Goal: Transaction & Acquisition: Purchase product/service

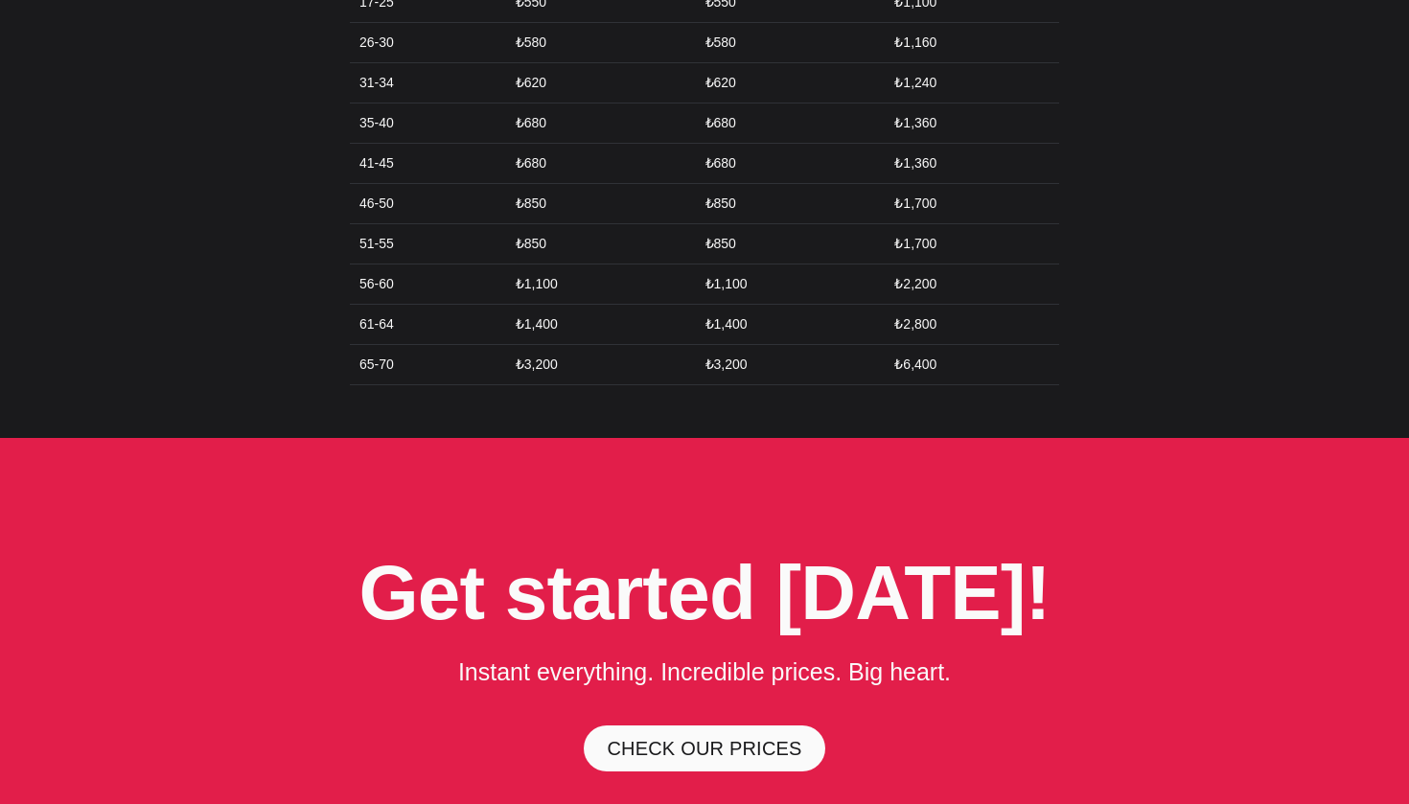
scroll to position [4897, 0]
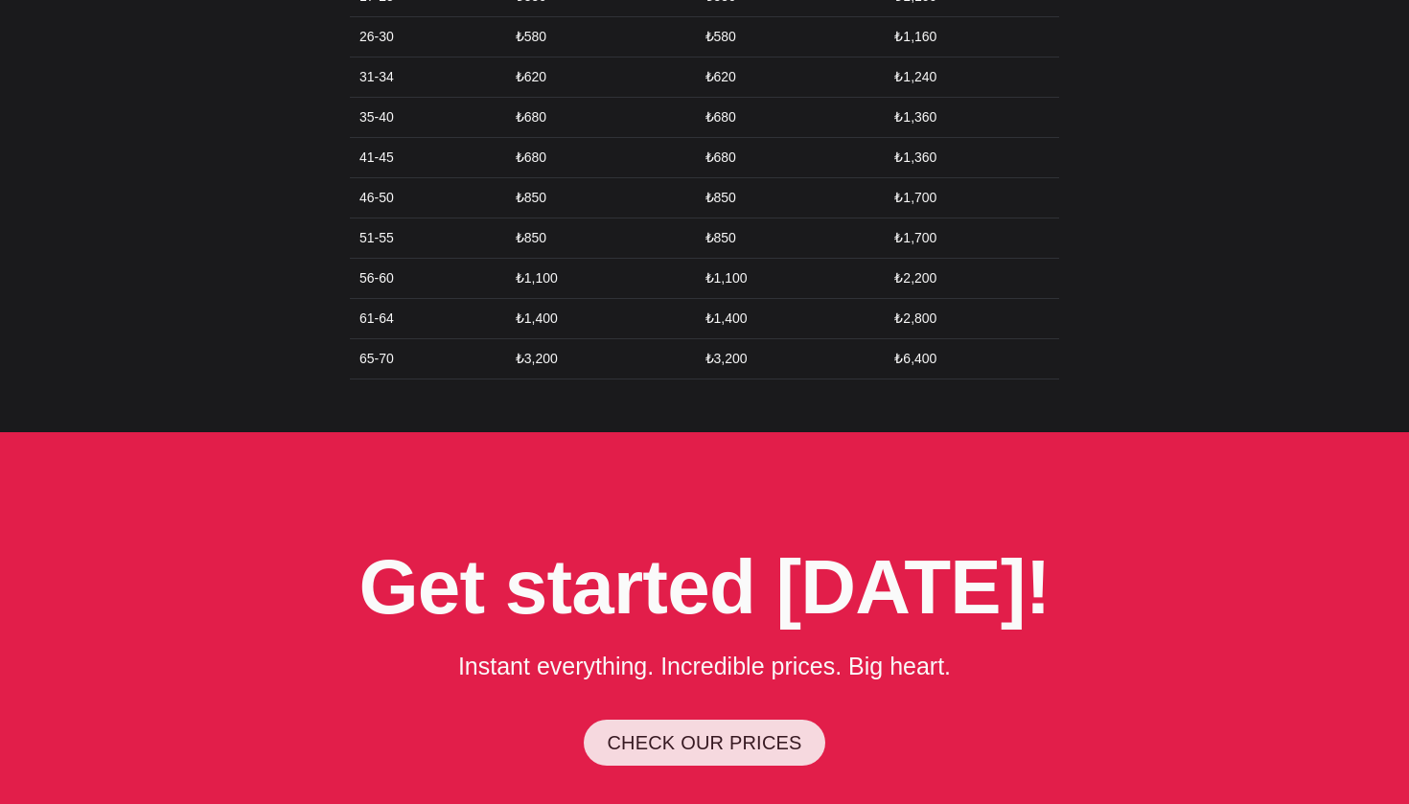
click at [738, 720] on link "CHECK OUR PRICES" at bounding box center [704, 743] width 241 height 46
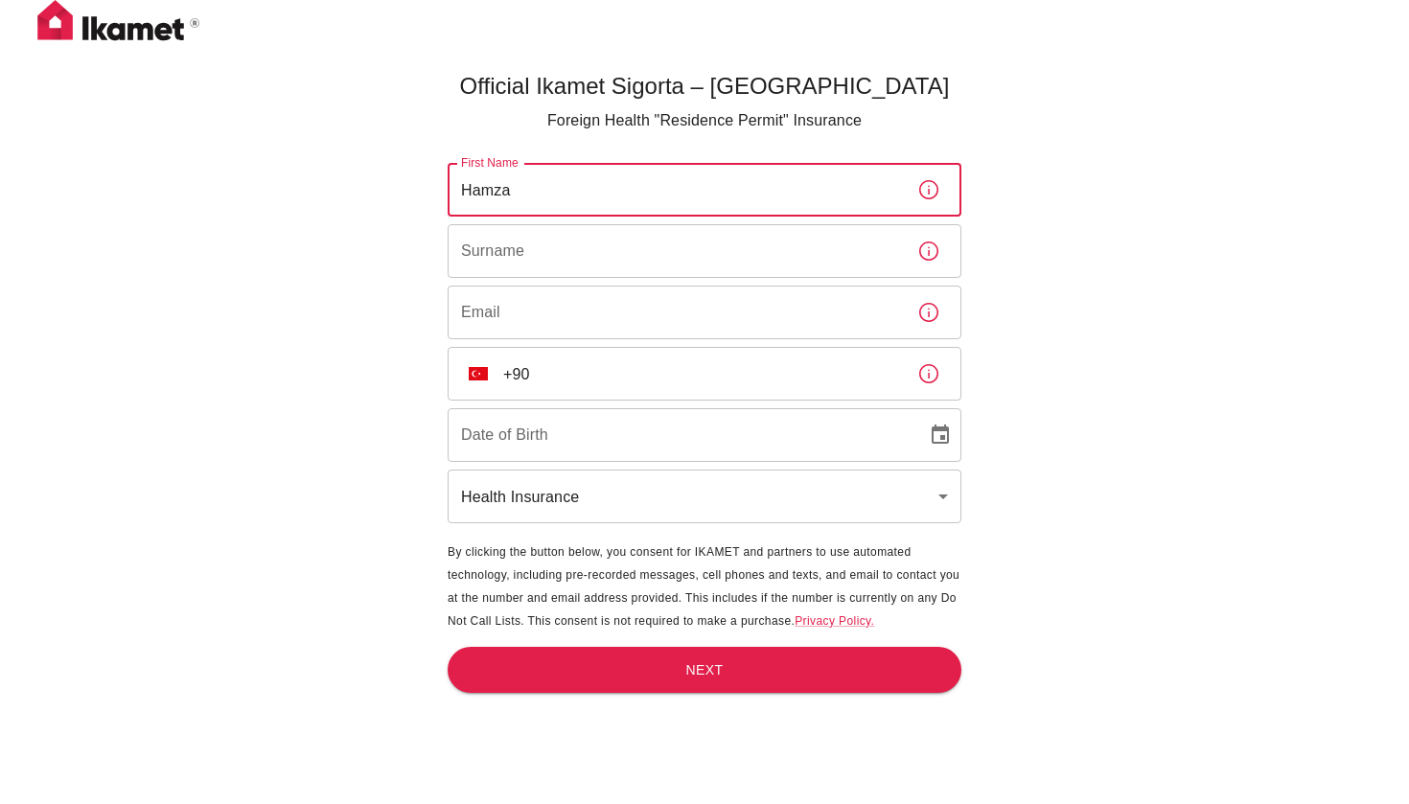
click at [656, 194] on input "Hamza" at bounding box center [675, 190] width 454 height 54
type input "Hamza Yahia Abed Alfattah"
click at [573, 241] on input "Surname" at bounding box center [675, 251] width 454 height 54
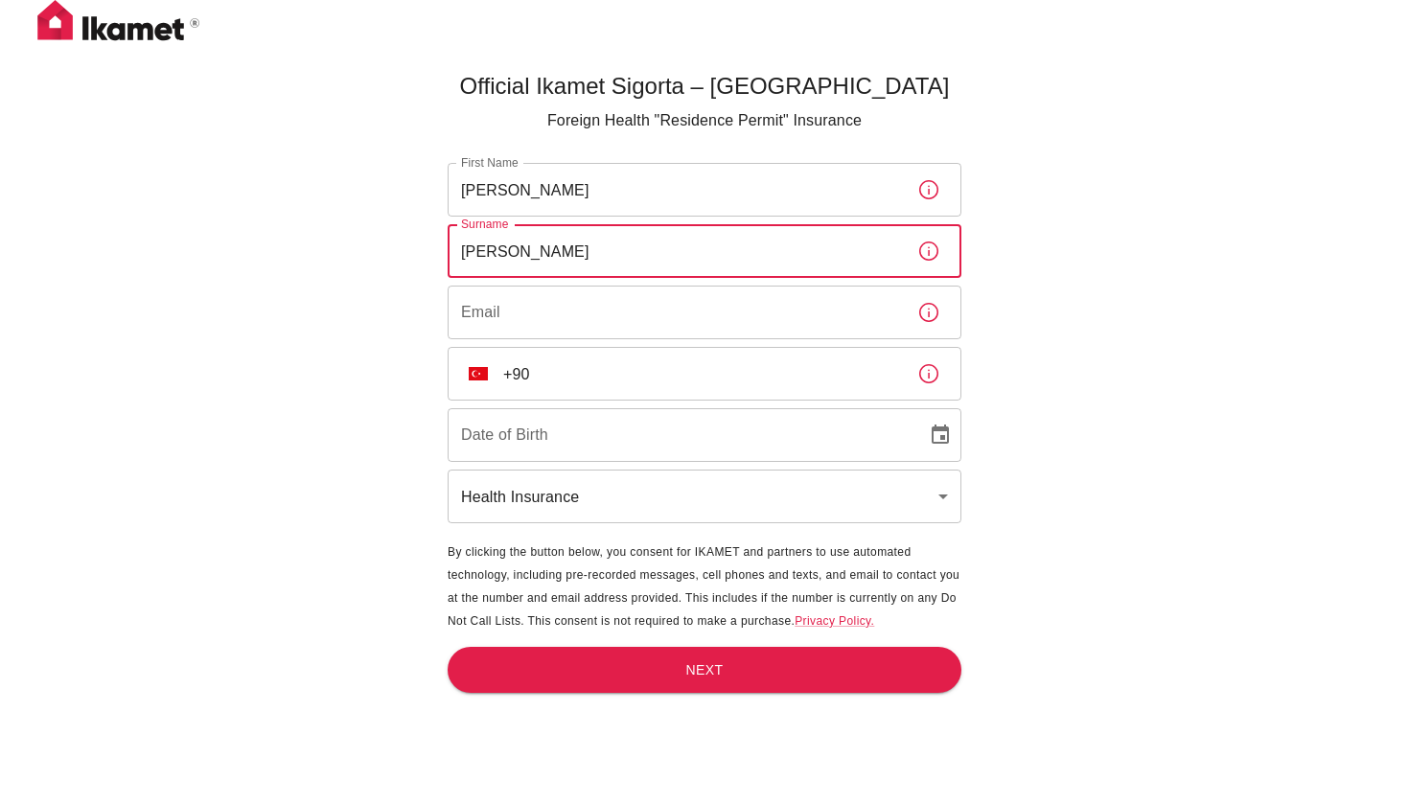
type input "Saleh"
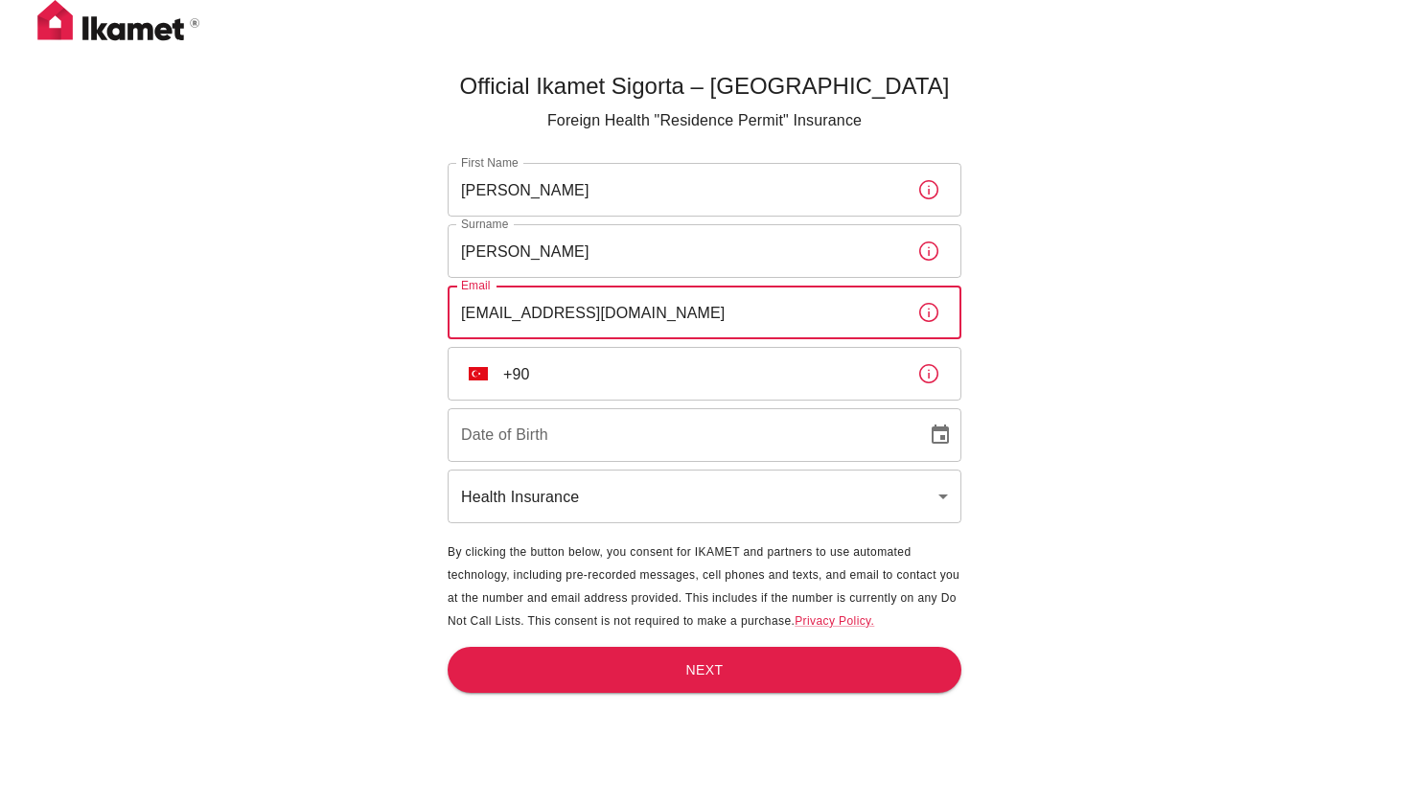
type input "[EMAIL_ADDRESS][DOMAIN_NAME]"
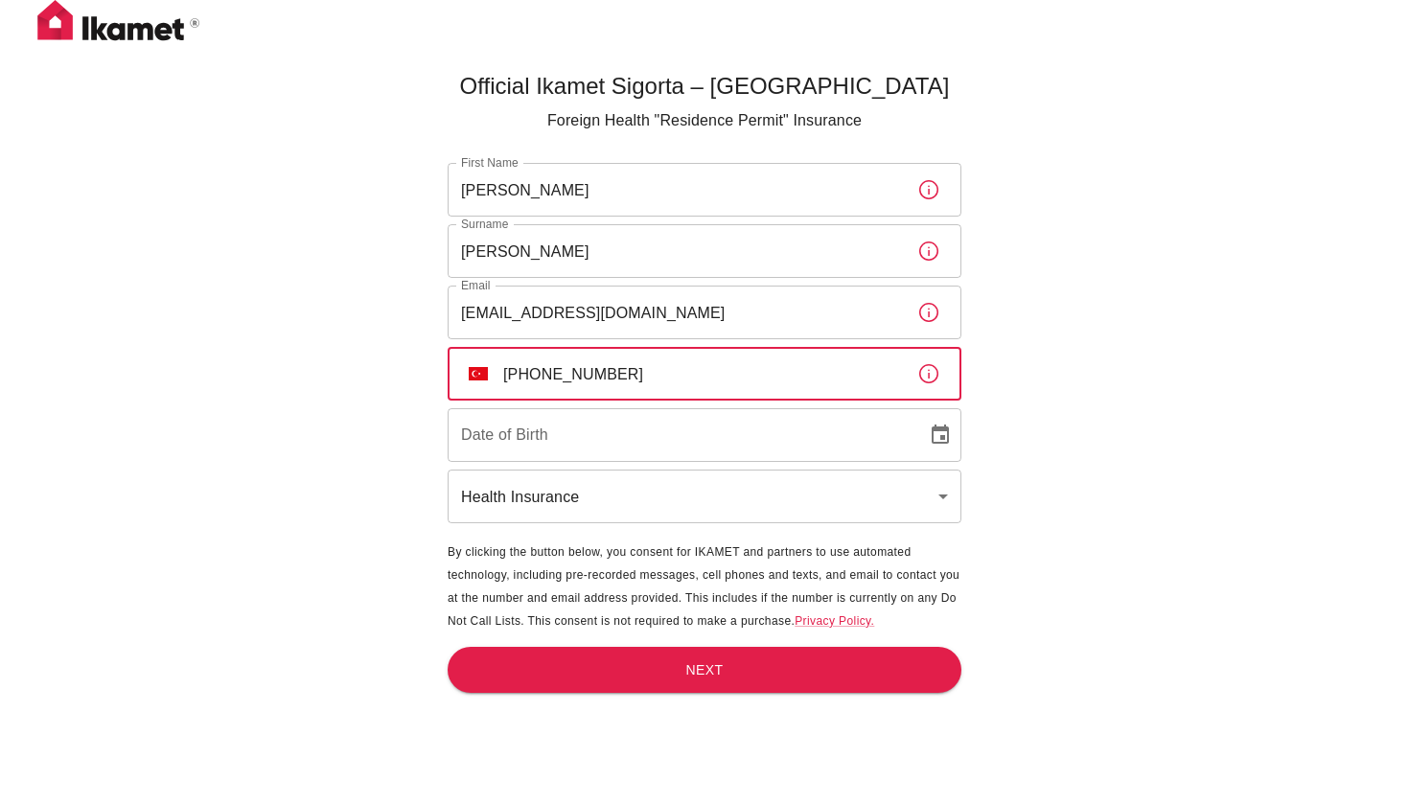
type input "+90 537 627 03 80"
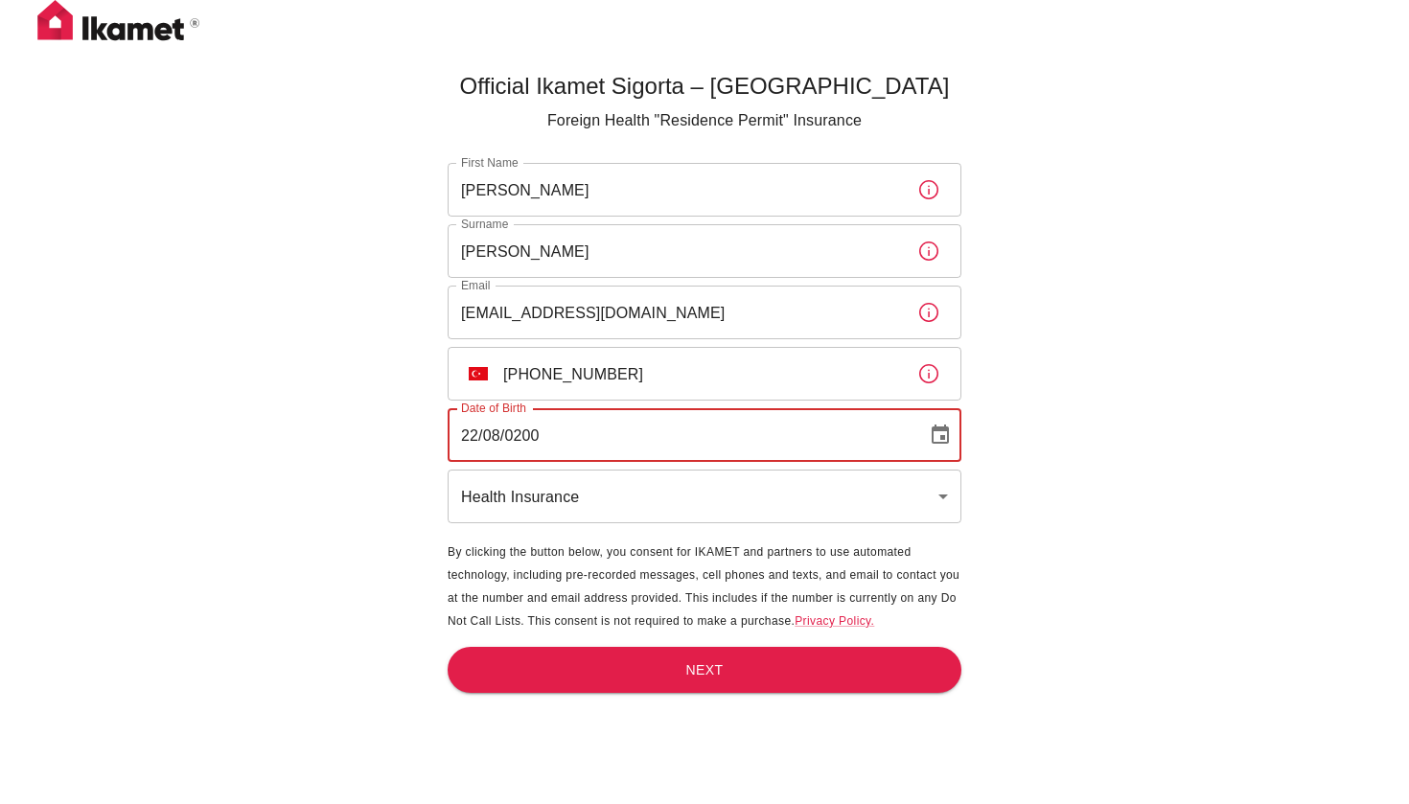
type input "22/08/2004"
click at [576, 484] on body "Official Ikamet Sigorta – Turkey Foreign Health "Residence Permit" Insurance Fi…" at bounding box center [704, 434] width 1409 height 868
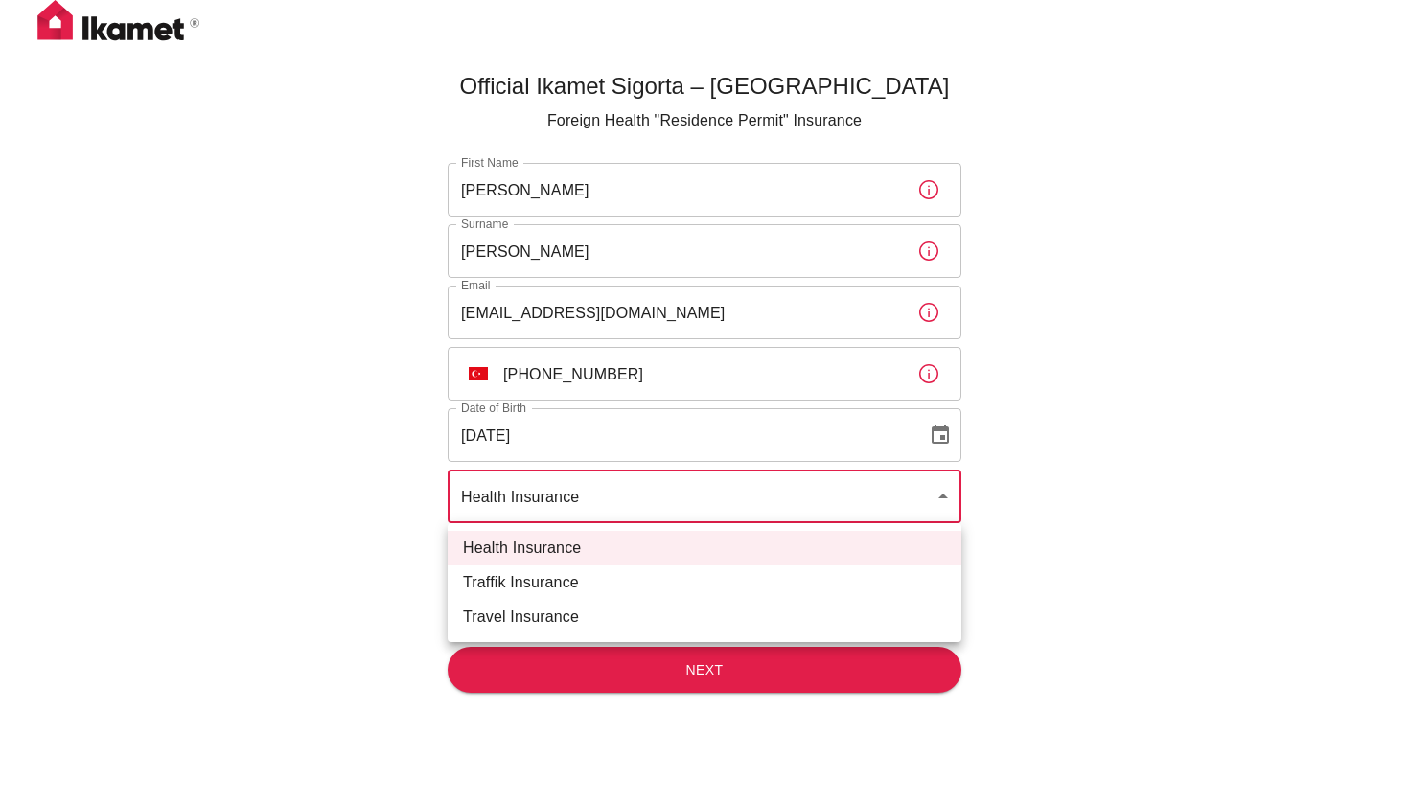
click at [570, 540] on li "Health Insurance" at bounding box center [705, 548] width 514 height 35
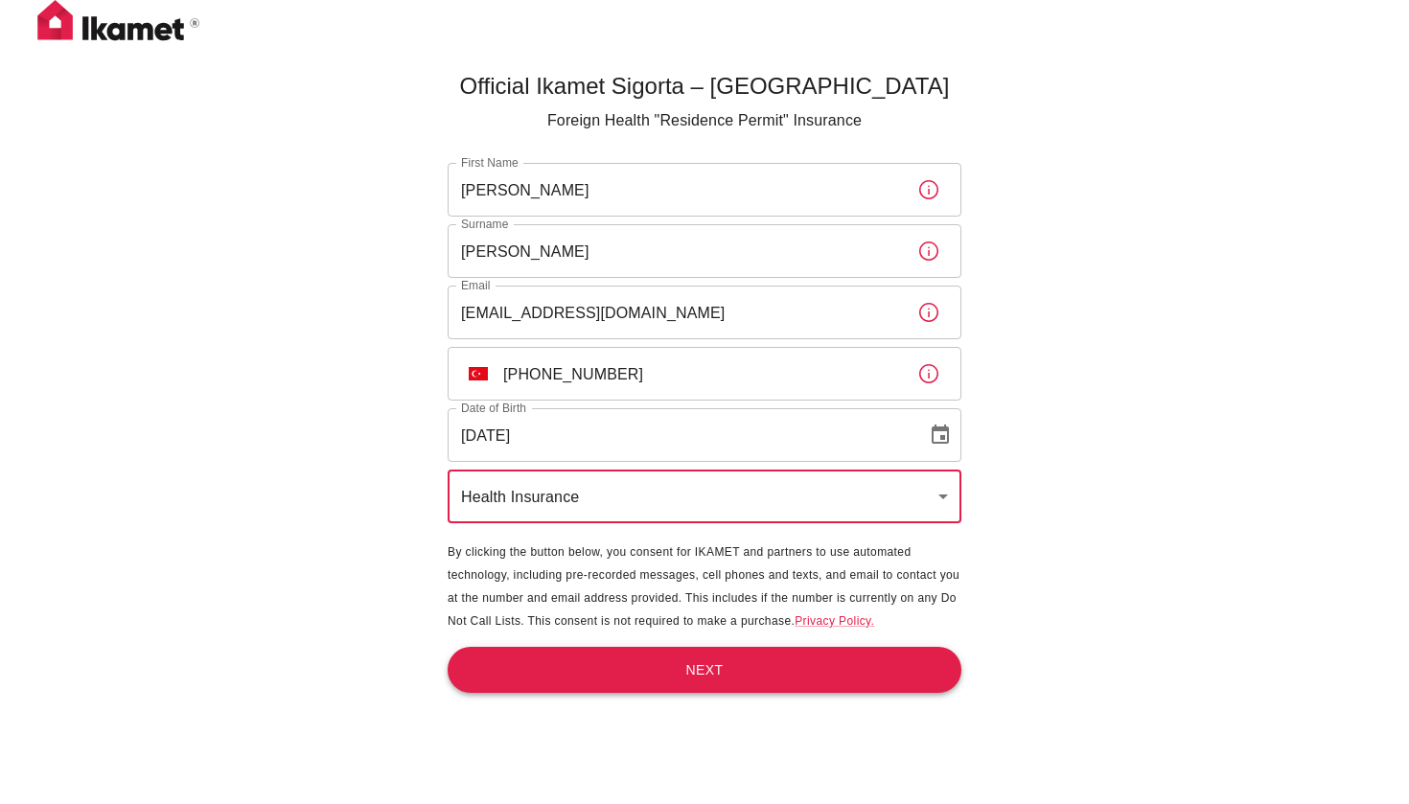
click at [737, 654] on button "Next" at bounding box center [705, 670] width 514 height 47
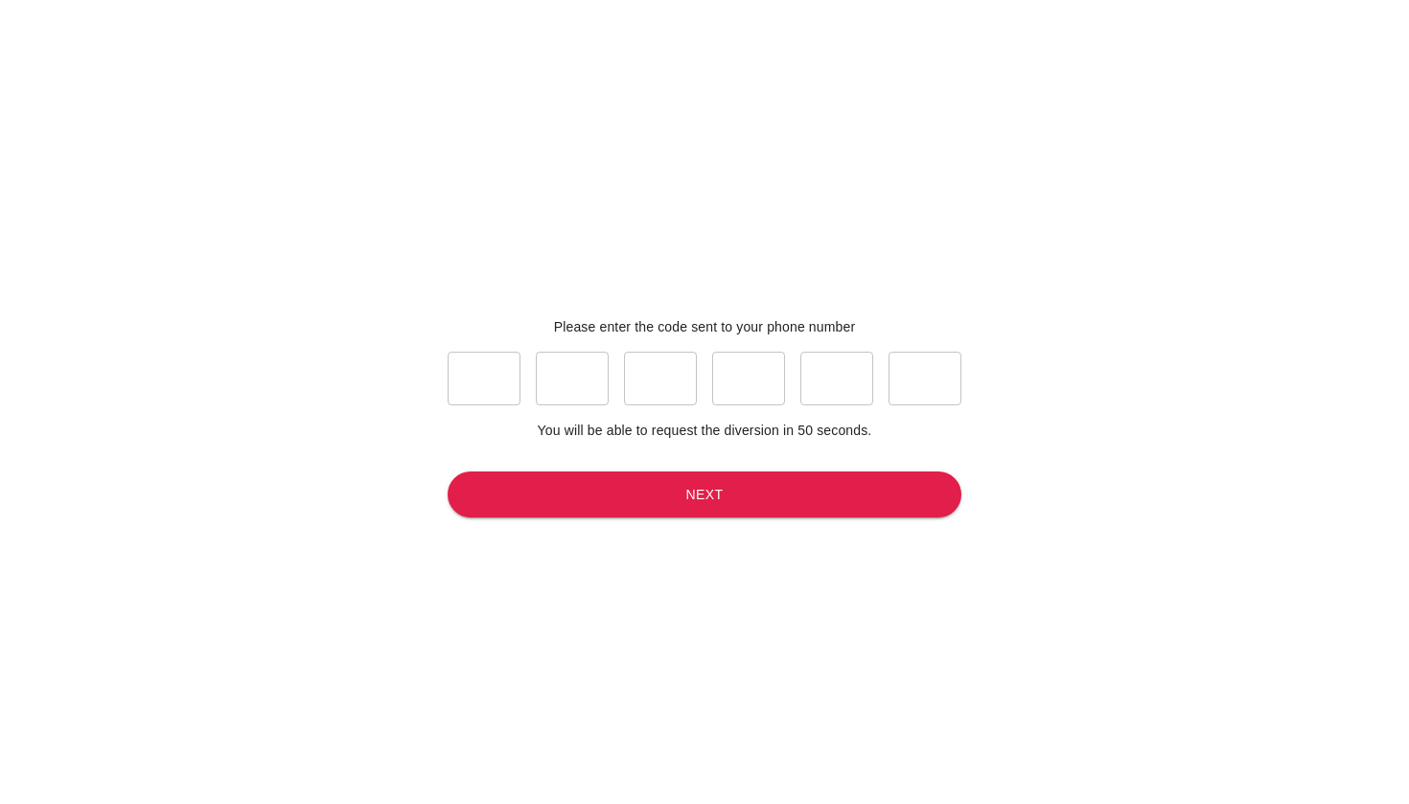
click at [469, 370] on input "text" at bounding box center [484, 379] width 73 height 54
type input "9"
type input "8"
type input "0"
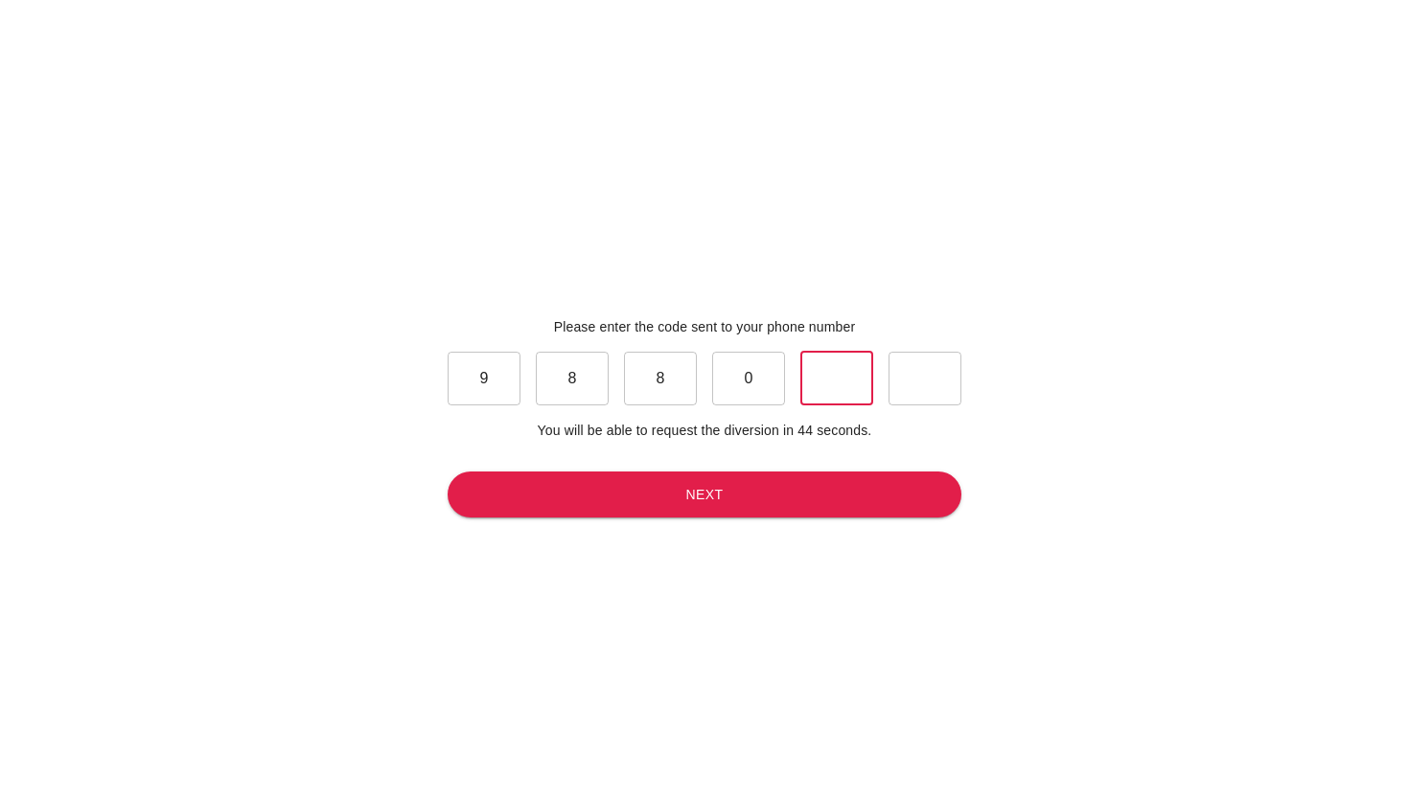
type input "2"
type input "7"
click at [498, 511] on button "Next" at bounding box center [705, 495] width 514 height 47
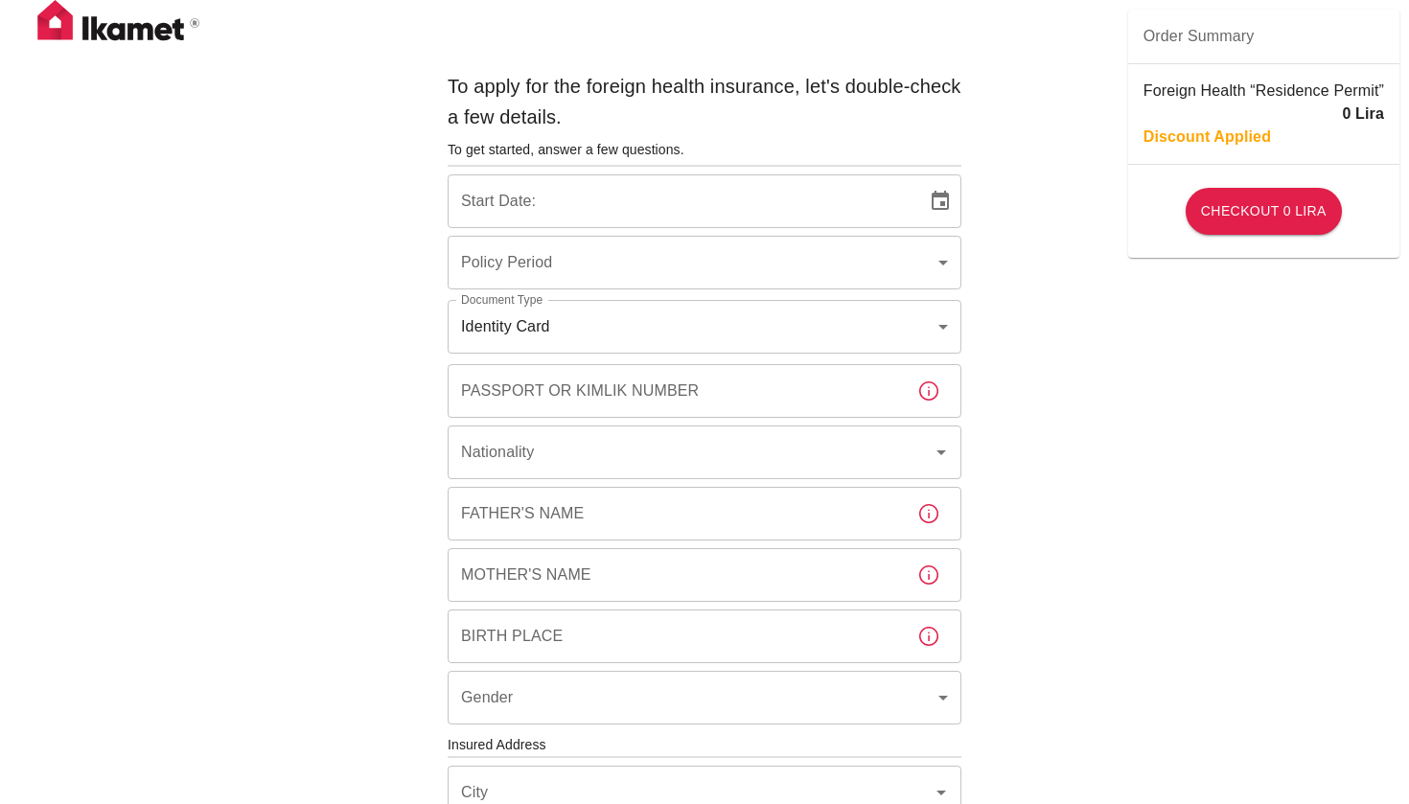
type input "b7343ef8-d55e-4554-96a8-76e30347e985"
type input "18/09/2025"
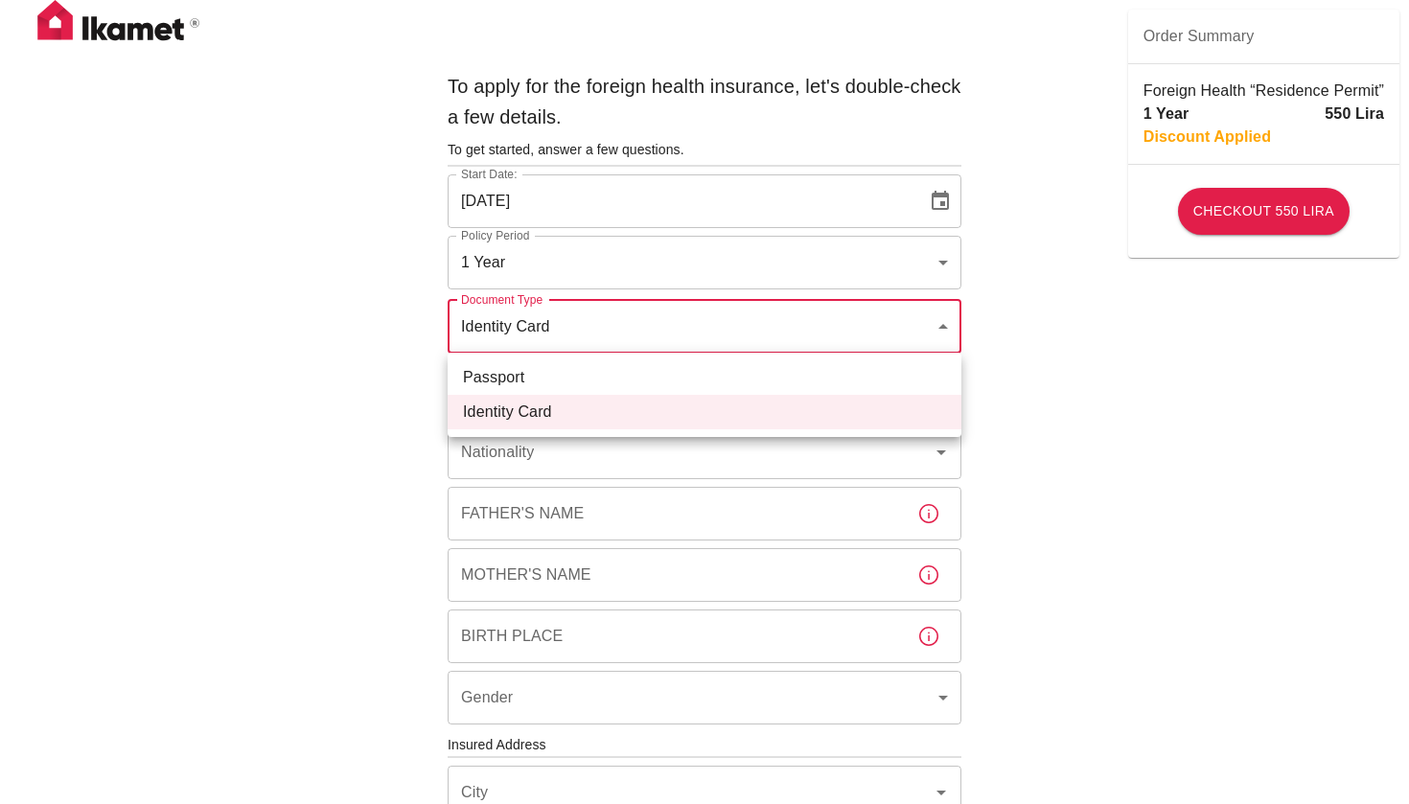
click at [560, 316] on body "To apply for the foreign health insurance, let's double-check a few details. To…" at bounding box center [704, 743] width 1409 height 1486
click at [394, 364] on div at bounding box center [704, 402] width 1409 height 804
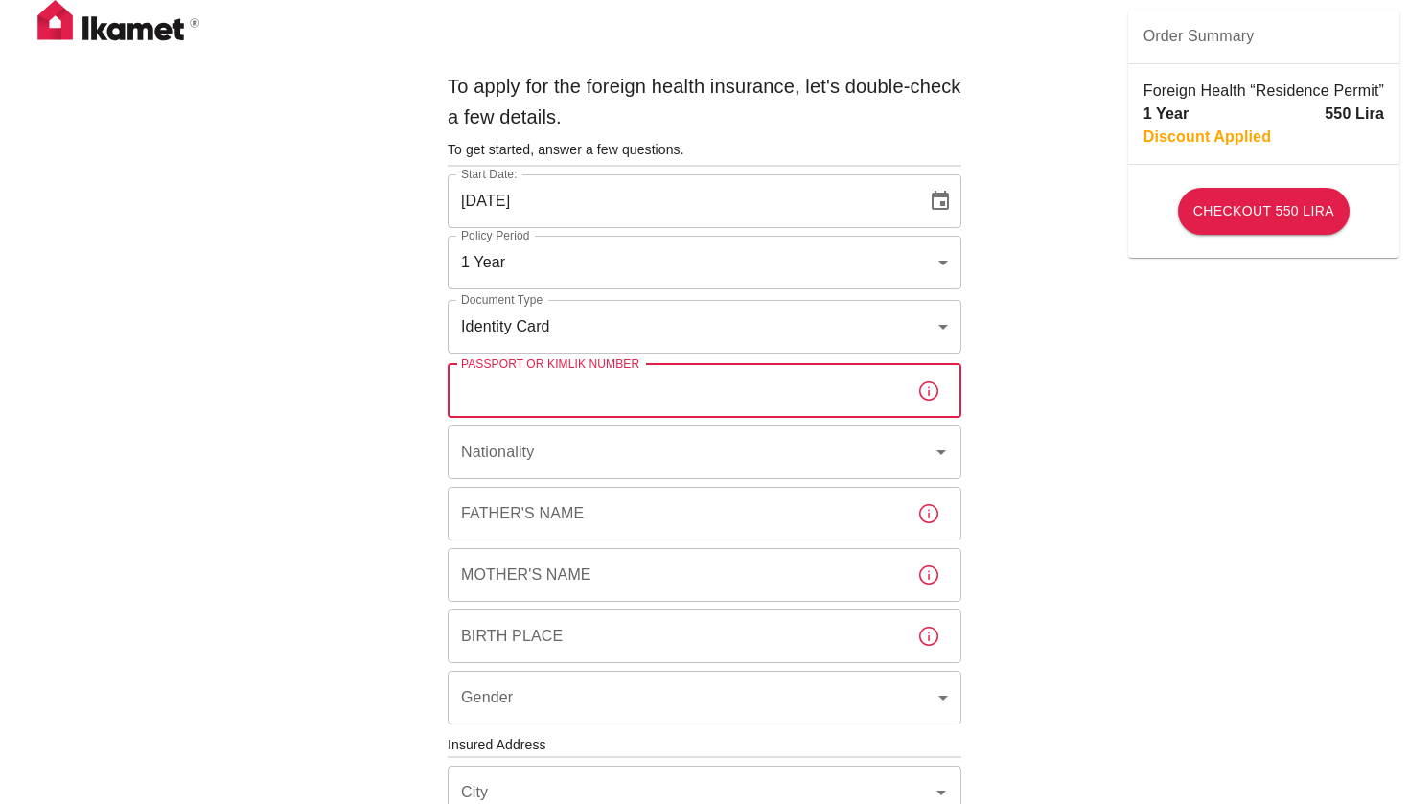
click at [539, 389] on input "Passport or Kimlik Number" at bounding box center [675, 391] width 454 height 54
type input "99088412652"
click at [575, 462] on input "Nationality" at bounding box center [677, 452] width 443 height 36
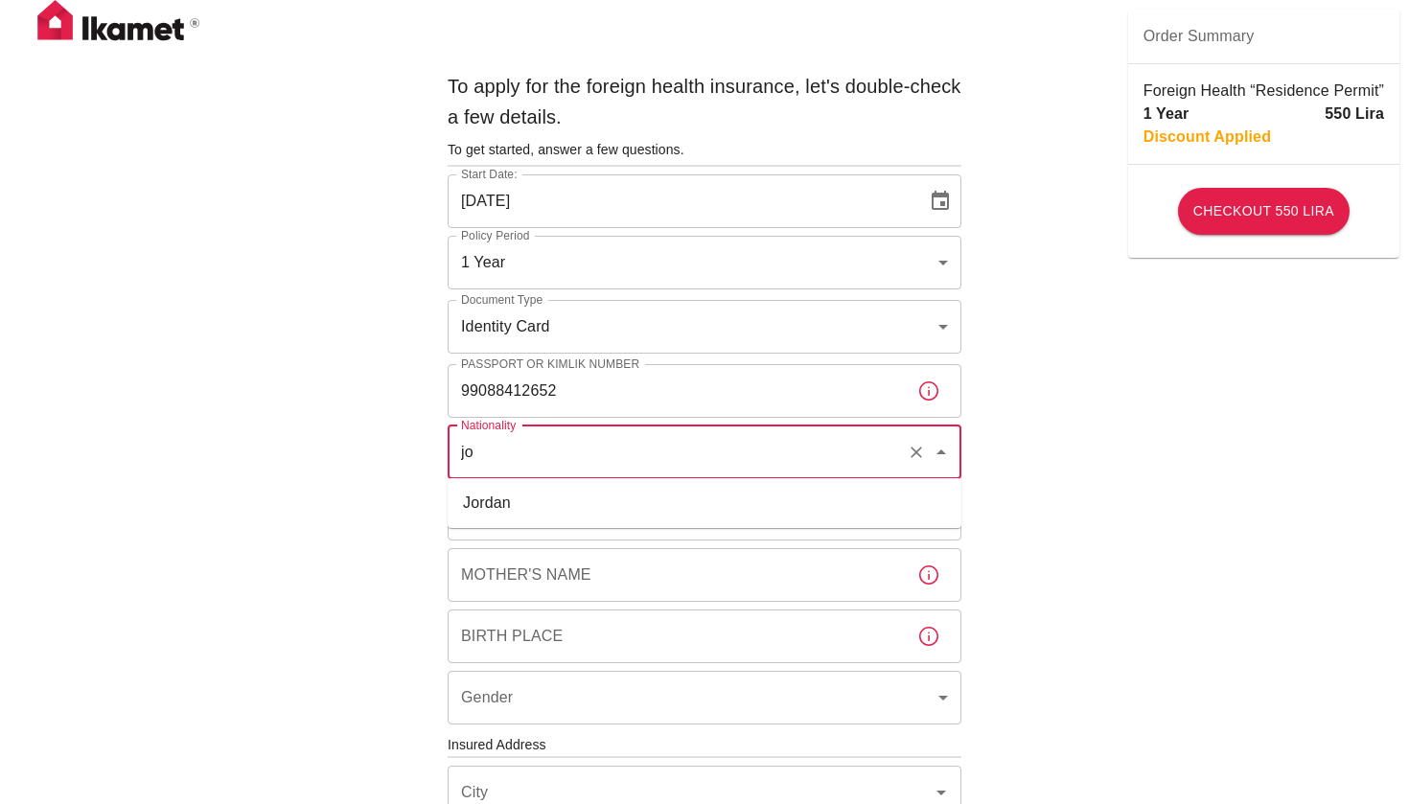
click at [576, 514] on li "Jordan" at bounding box center [705, 503] width 514 height 35
type input "Jordan"
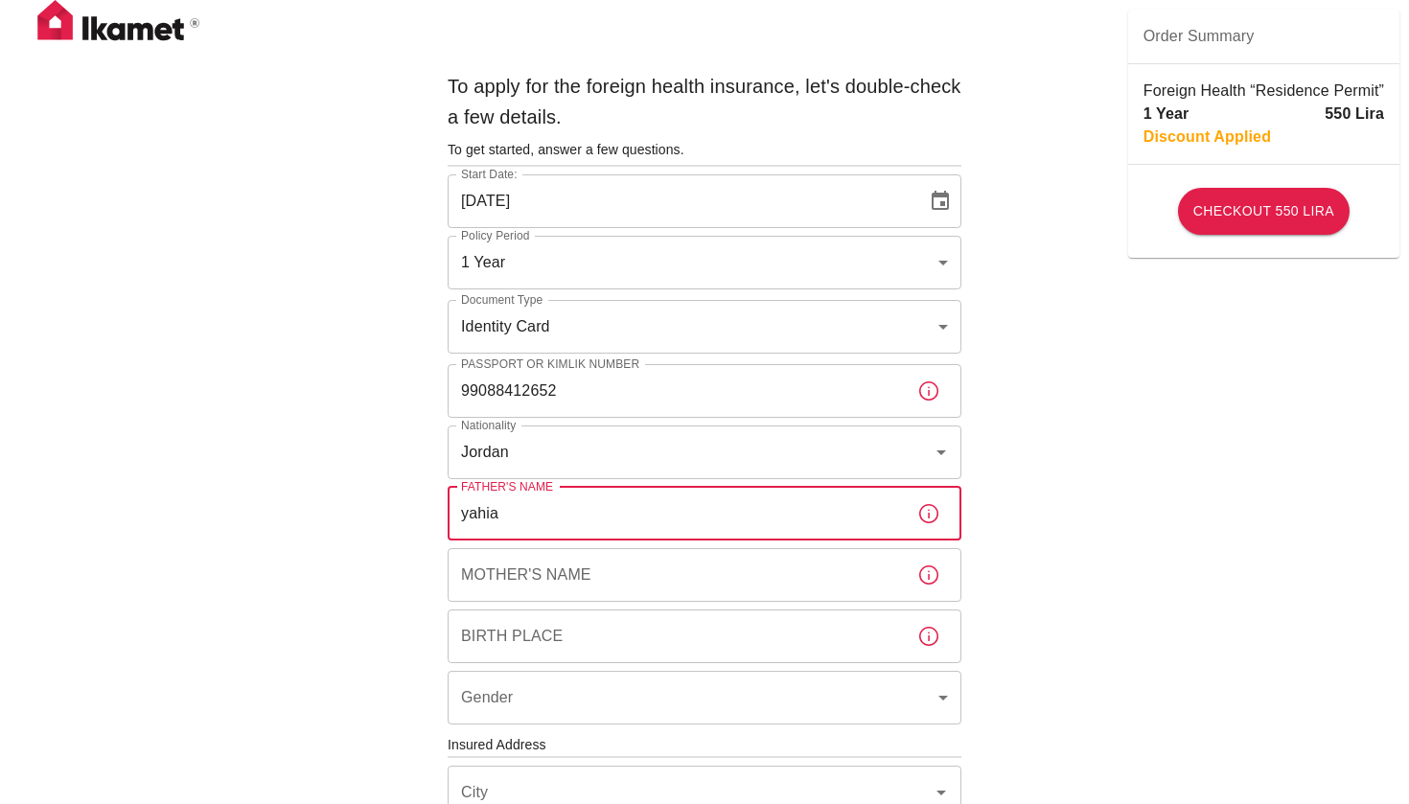
type input "yahia"
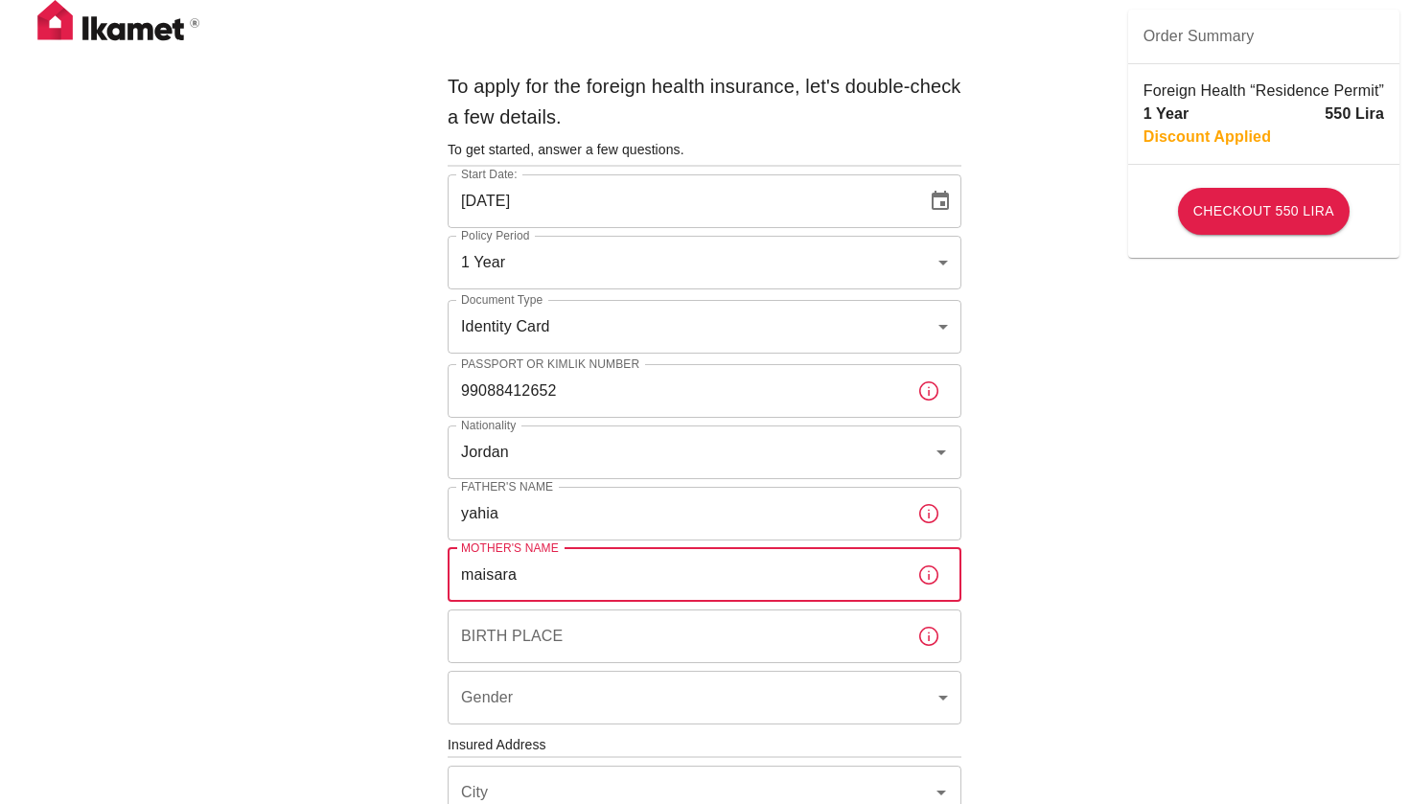
type input "maisara"
click at [599, 631] on input "Birth Place" at bounding box center [675, 637] width 454 height 54
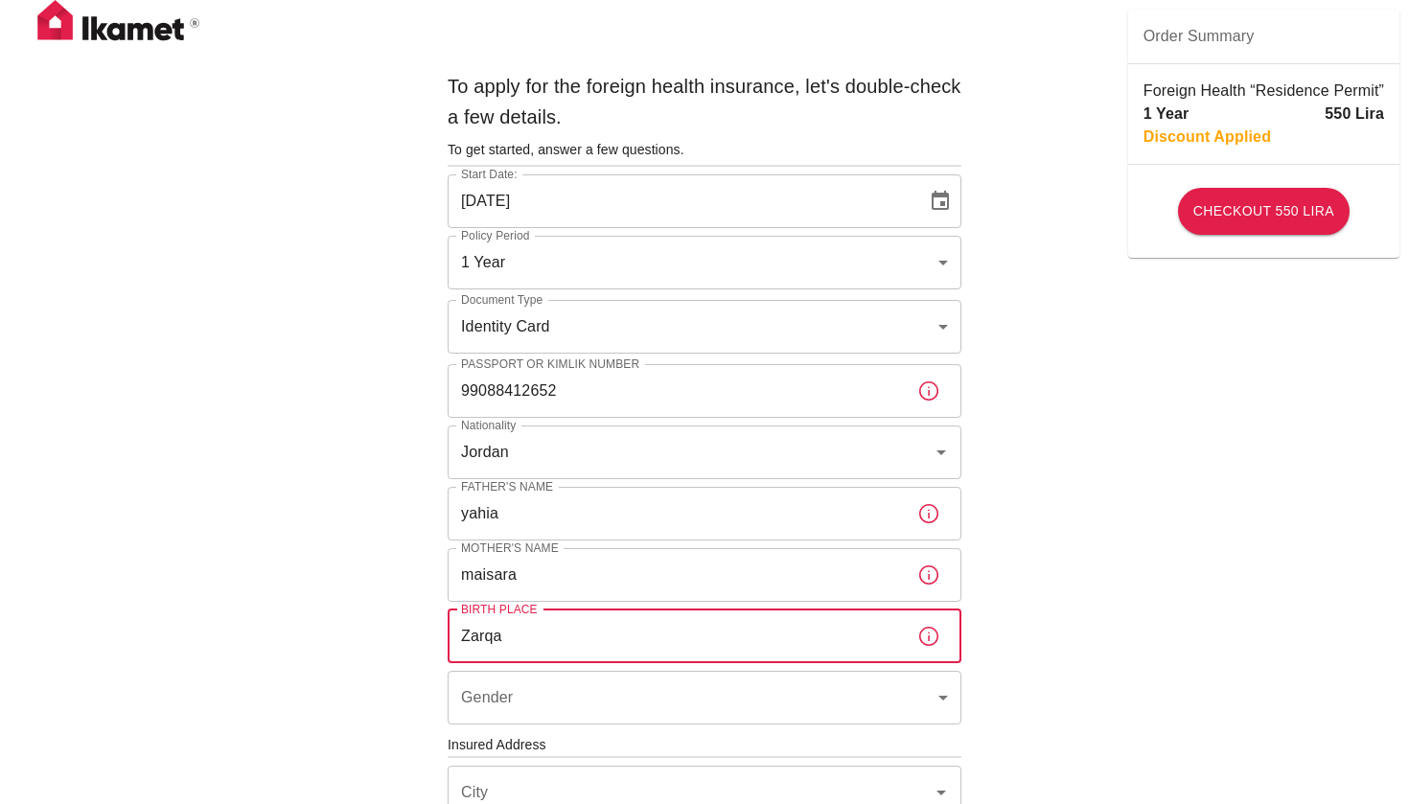
type input "Zarqa"
click at [625, 693] on body "To apply for the foreign health insurance, let's double-check a few details. To…" at bounding box center [704, 743] width 1409 height 1486
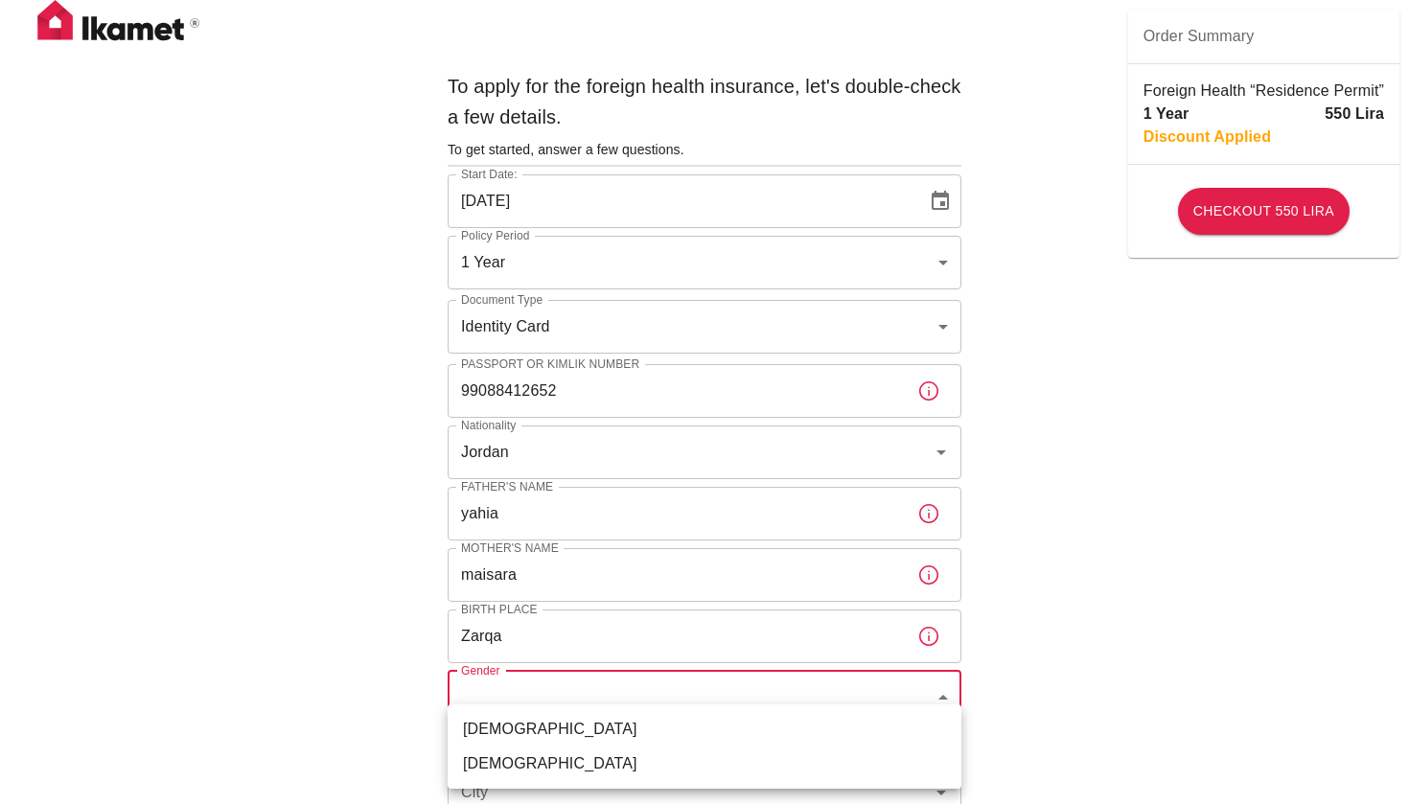
click at [564, 721] on li "Male" at bounding box center [705, 729] width 514 height 35
type input "male"
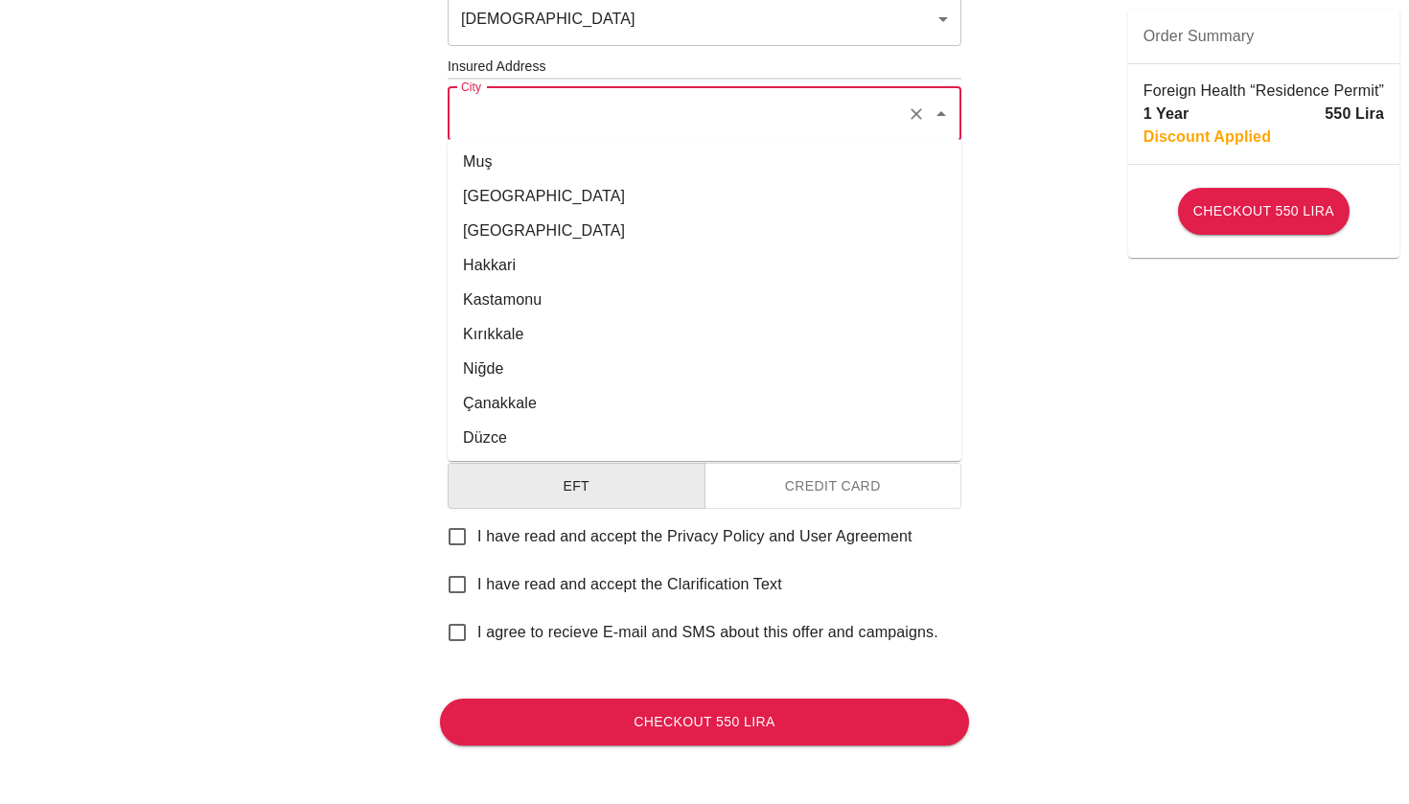
scroll to position [1244, 0]
click at [339, 470] on div "To apply for the foreign health insurance, let's double-check a few details. To…" at bounding box center [704, 64] width 1409 height 1486
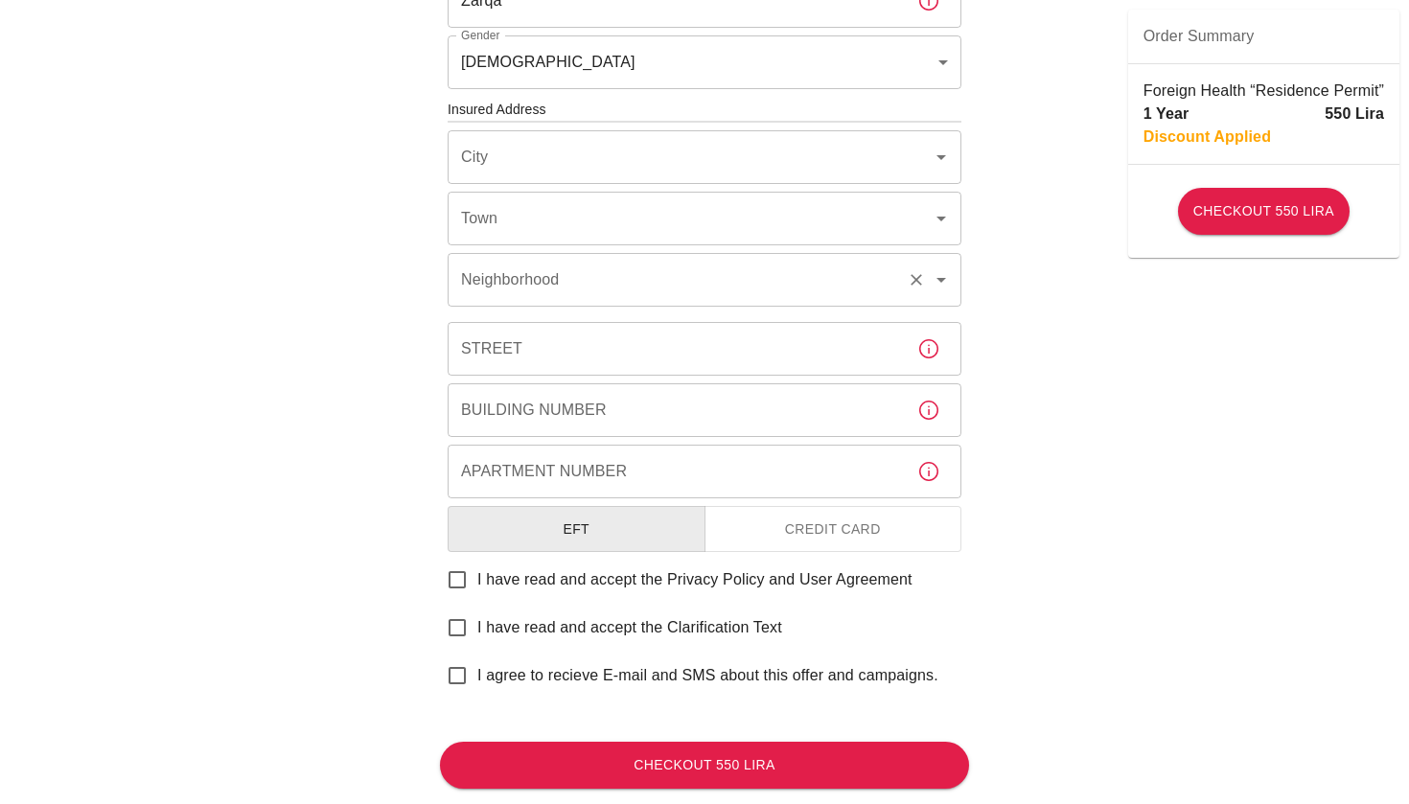
scroll to position [639, 0]
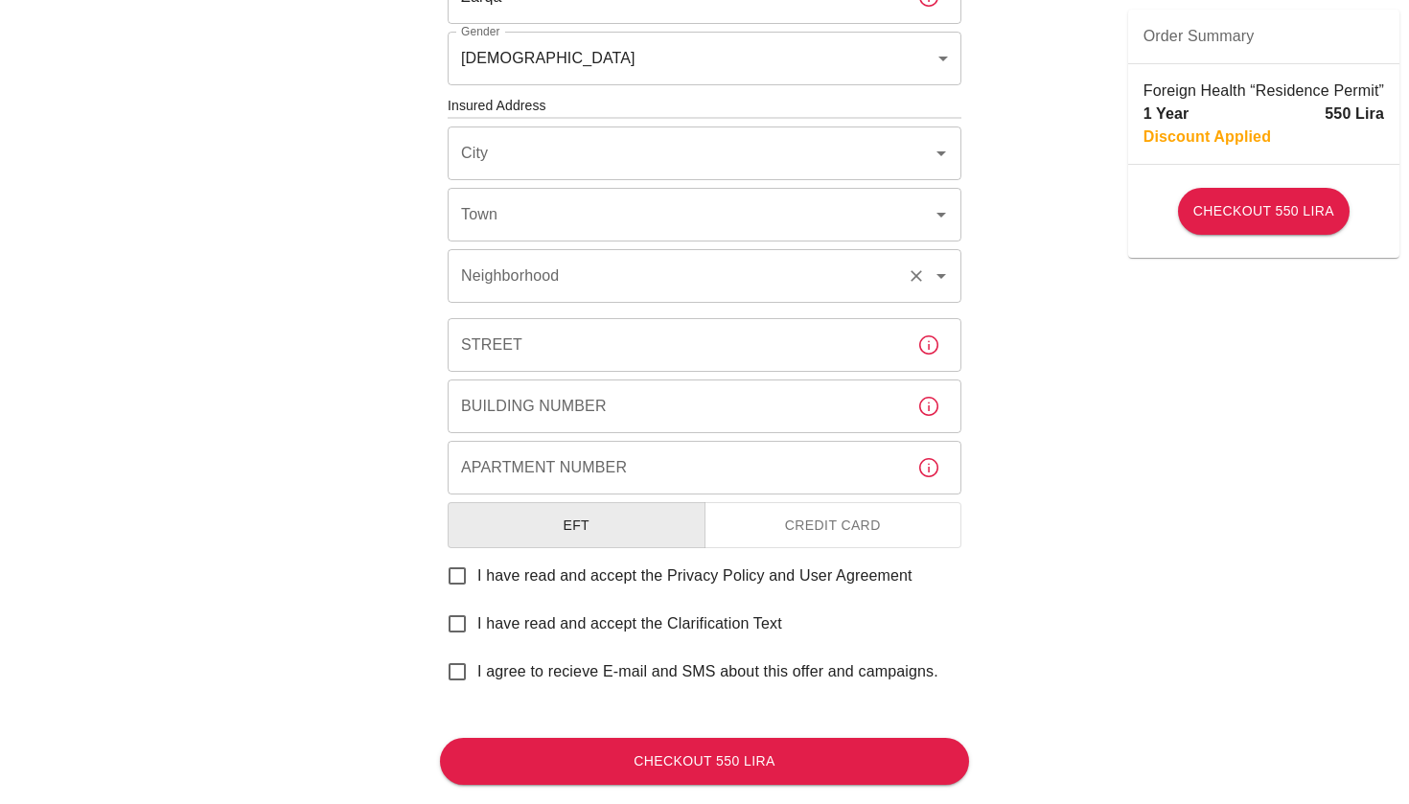
click at [553, 275] on input "Neighborhood" at bounding box center [677, 276] width 443 height 36
click at [551, 208] on input "Town" at bounding box center [677, 215] width 443 height 36
click at [544, 173] on div "City" at bounding box center [705, 154] width 514 height 54
click at [507, 197] on li "İstanbul" at bounding box center [705, 203] width 514 height 35
type input "İstanbul"
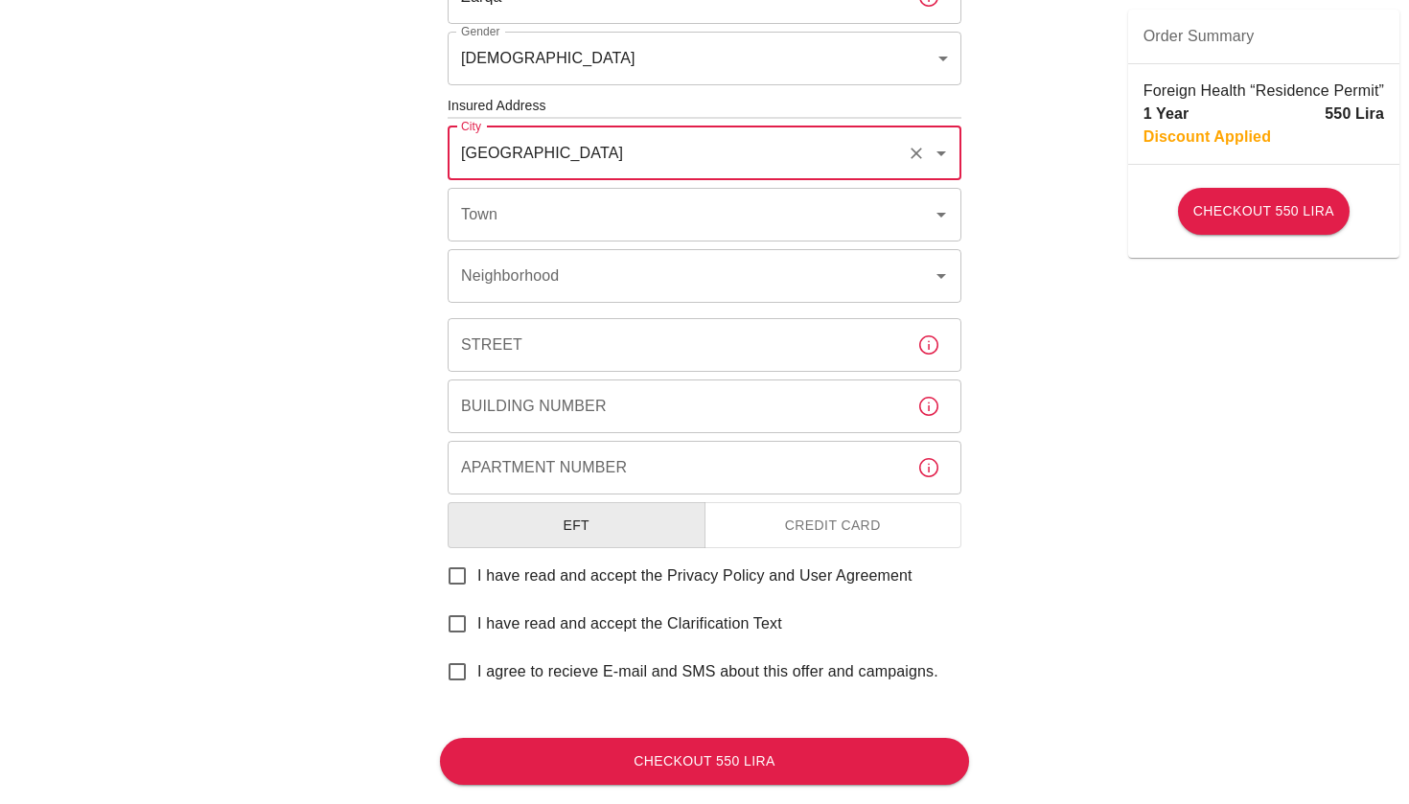
click at [568, 240] on div "To apply for the foreign health insurance, let's double-check a few details. To…" at bounding box center [704, 73] width 529 height 1299
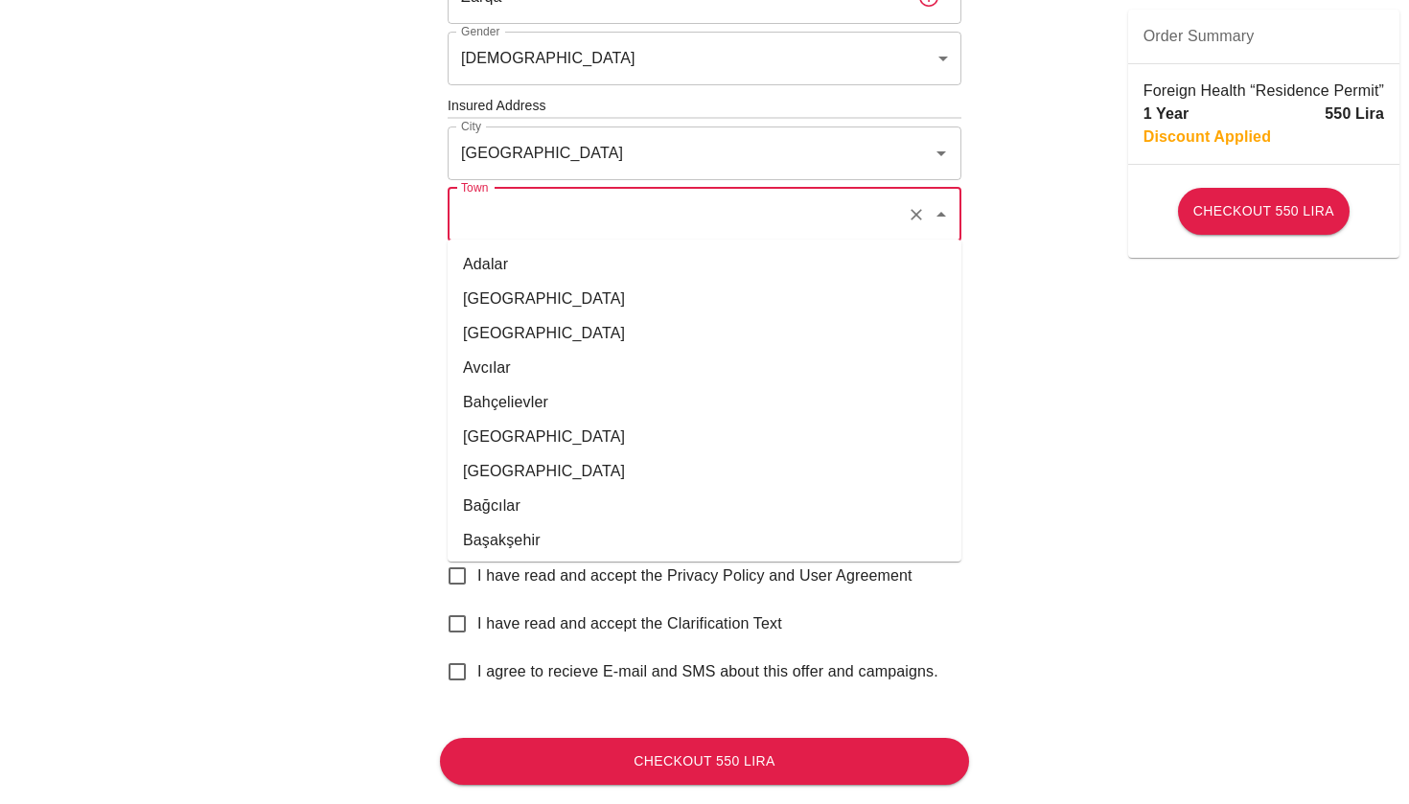
click at [568, 219] on input "Town" at bounding box center [677, 215] width 443 height 36
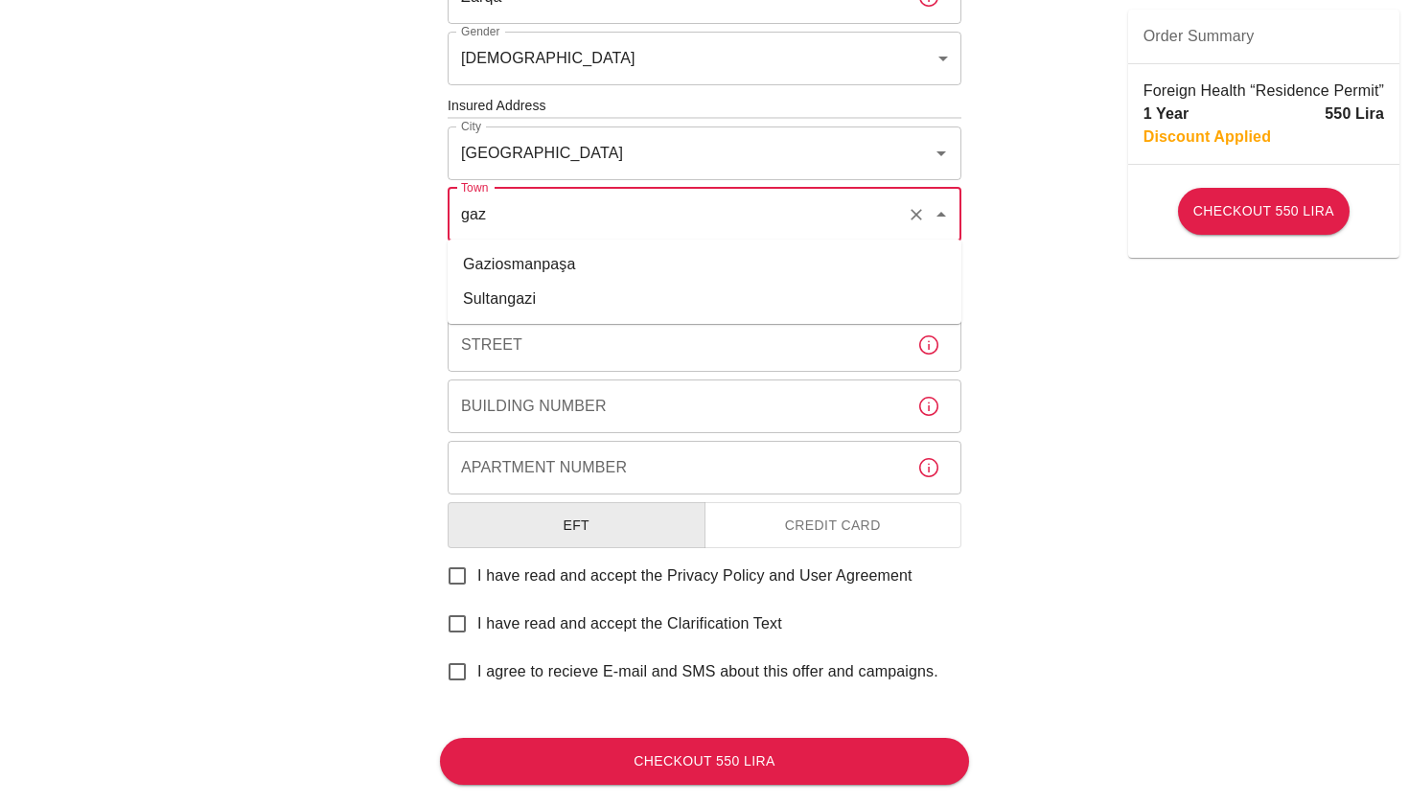
click at [591, 264] on li "Gaziosmanpaşa" at bounding box center [705, 264] width 514 height 35
type input "Gaziosmanpaşa"
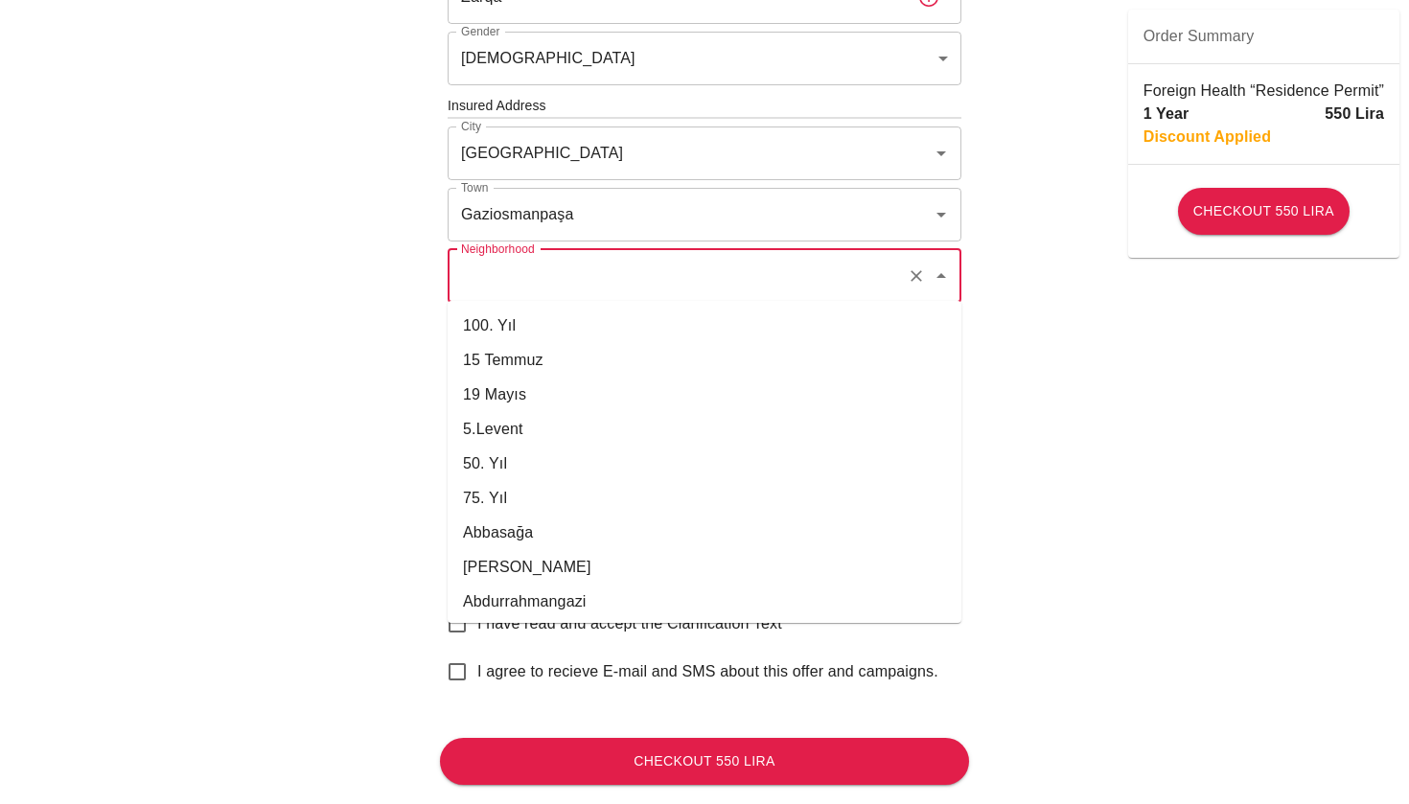
click at [591, 266] on input "Neighborhood" at bounding box center [677, 276] width 443 height 36
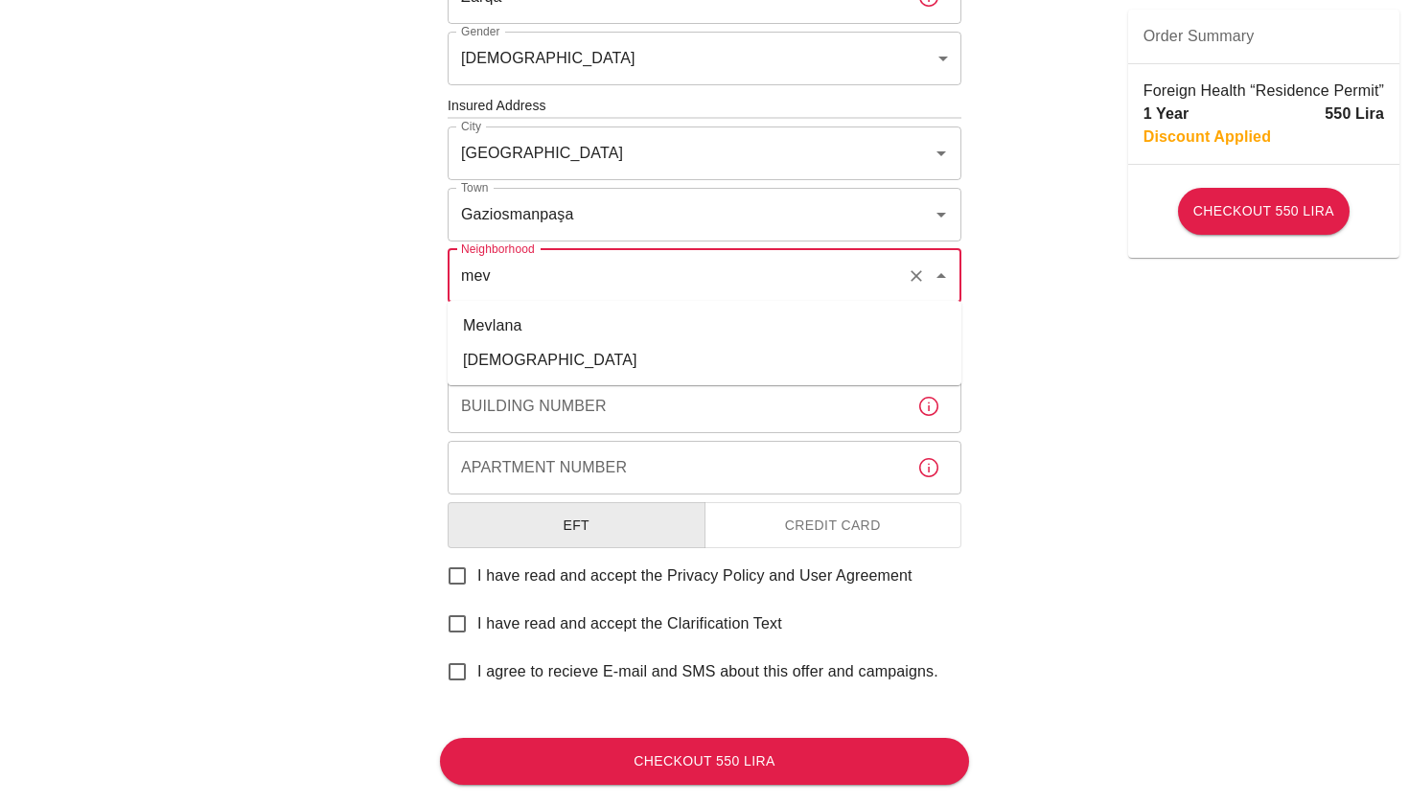
click at [585, 325] on li "Mevlana" at bounding box center [705, 326] width 514 height 35
type input "Mevlana"
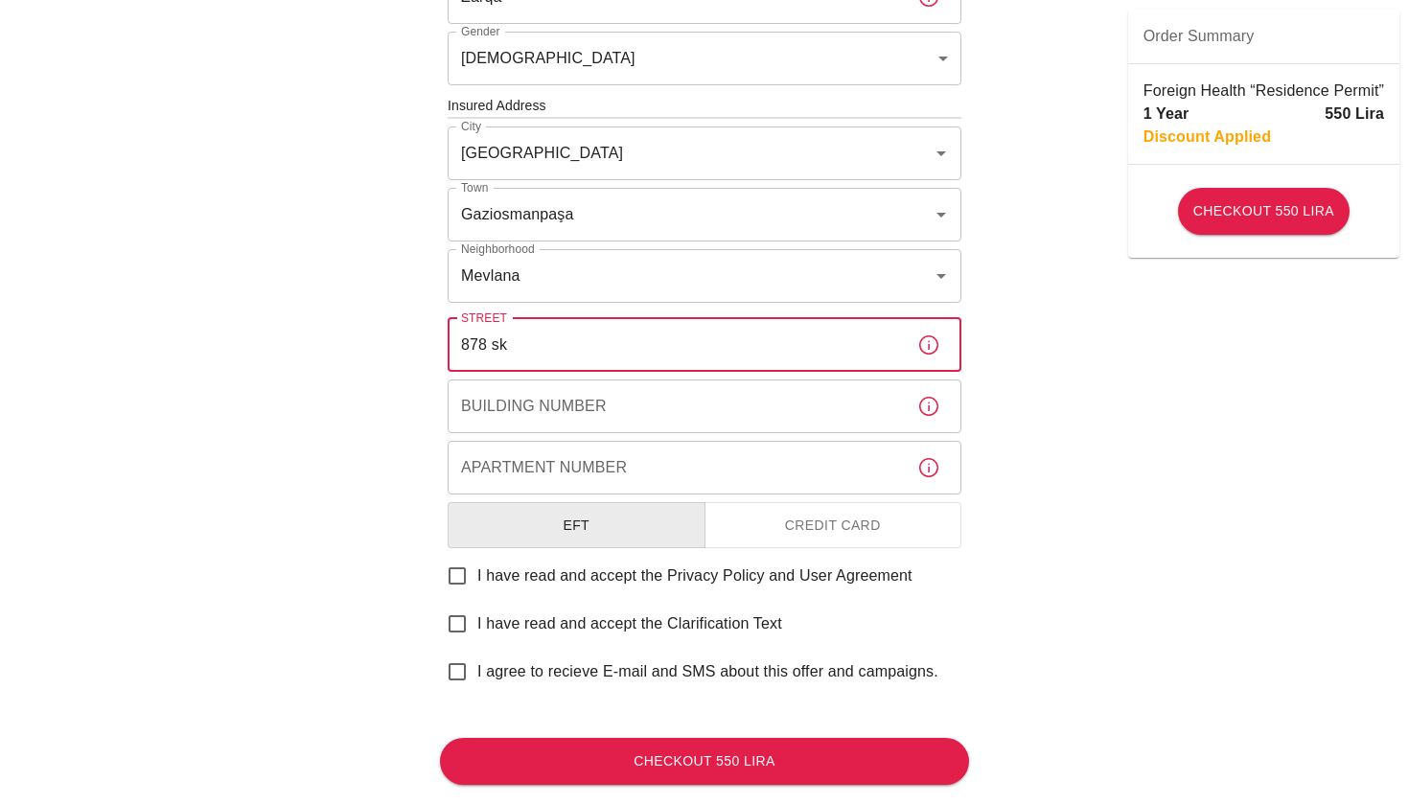
type input "878 sk"
click at [537, 383] on div "Building Number Building Number" at bounding box center [705, 407] width 514 height 54
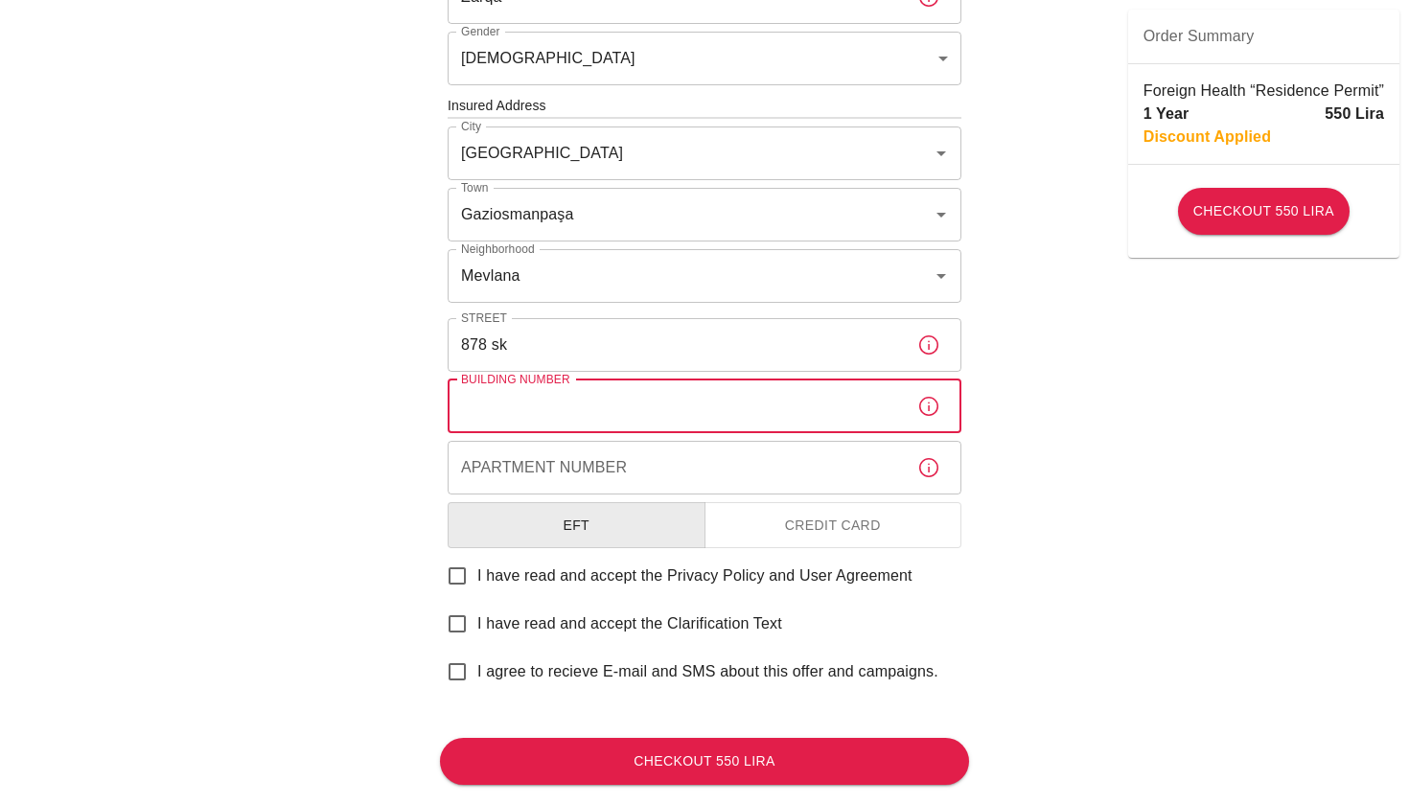
type input "3"
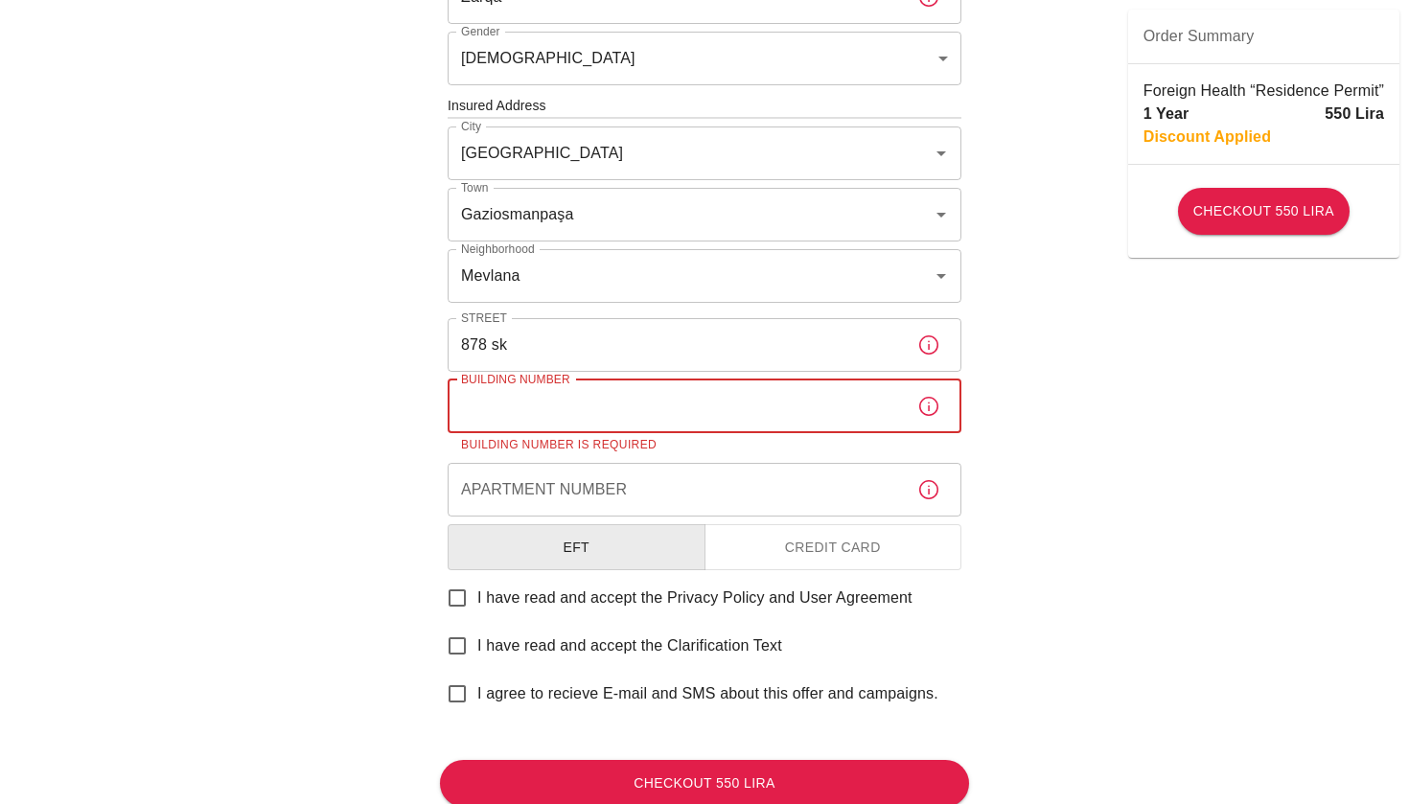
click at [394, 495] on div "To apply for the foreign health insurance, let's double-check a few details. To…" at bounding box center [704, 115] width 1409 height 1508
click at [499, 496] on input "Apartment Number" at bounding box center [675, 490] width 454 height 54
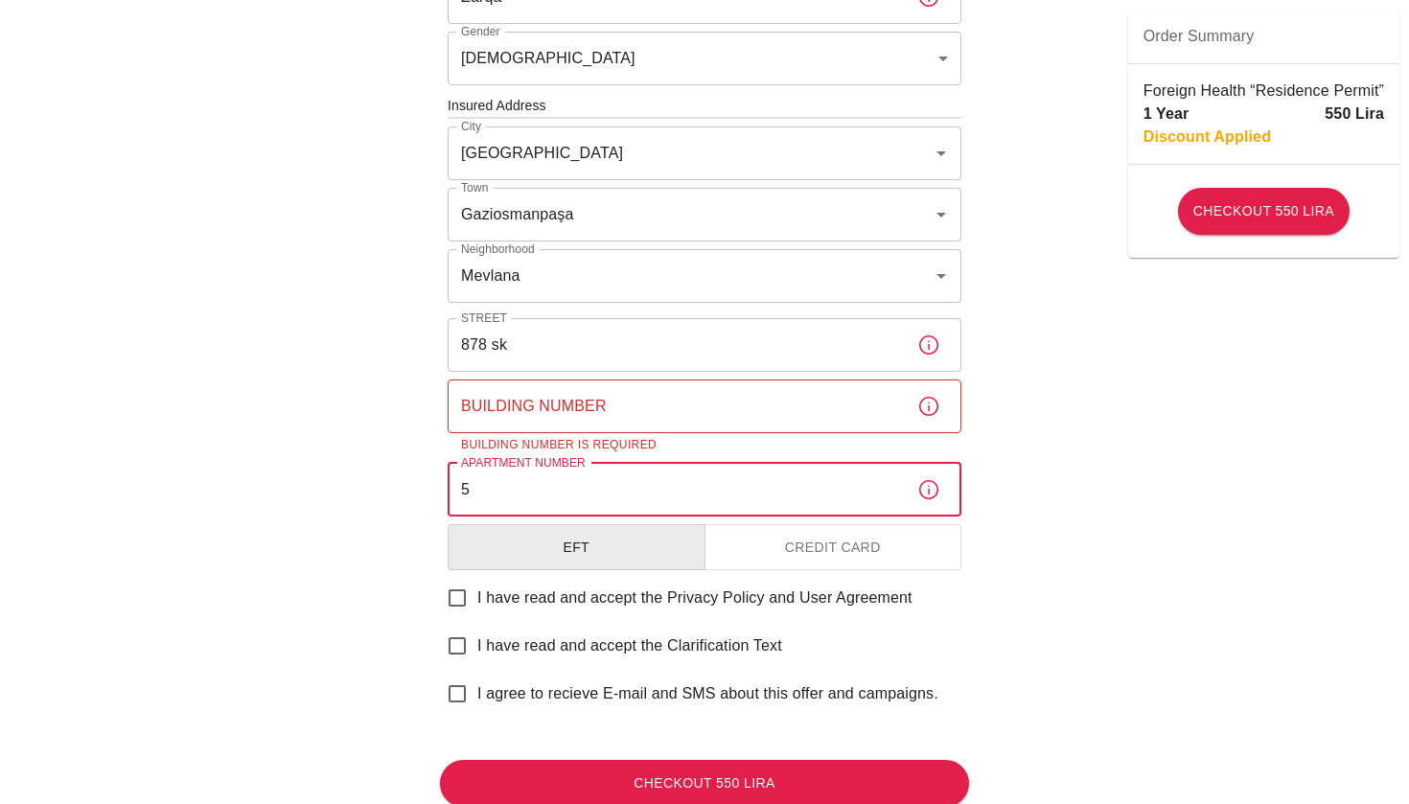
type input "5"
click at [590, 412] on input "Building Number" at bounding box center [675, 407] width 454 height 54
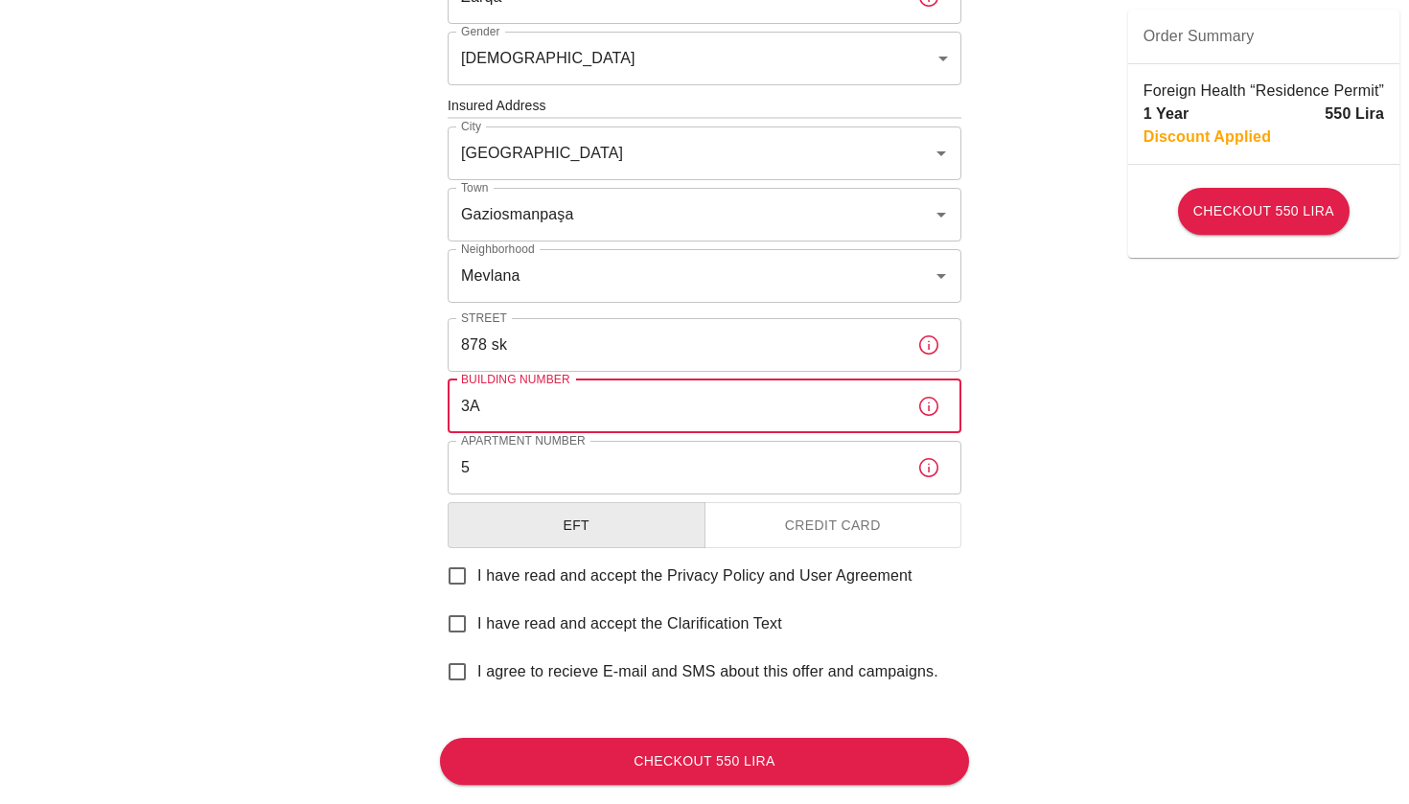
type input "3A"
click at [782, 527] on button "Credit Card" at bounding box center [834, 525] width 258 height 47
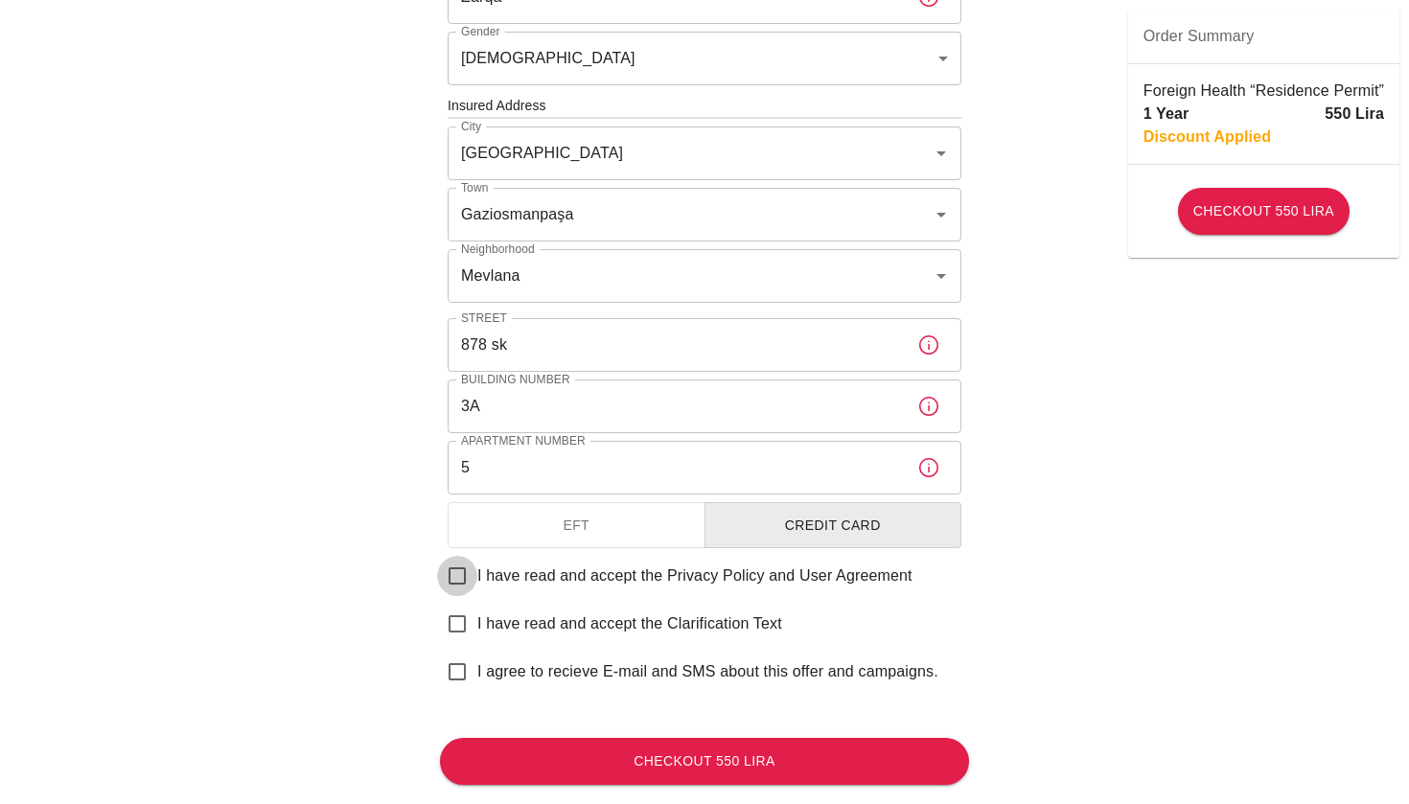
click at [442, 590] on input "I have read and accept the Privacy Policy and User Agreement" at bounding box center [457, 576] width 40 height 40
checkbox input "true"
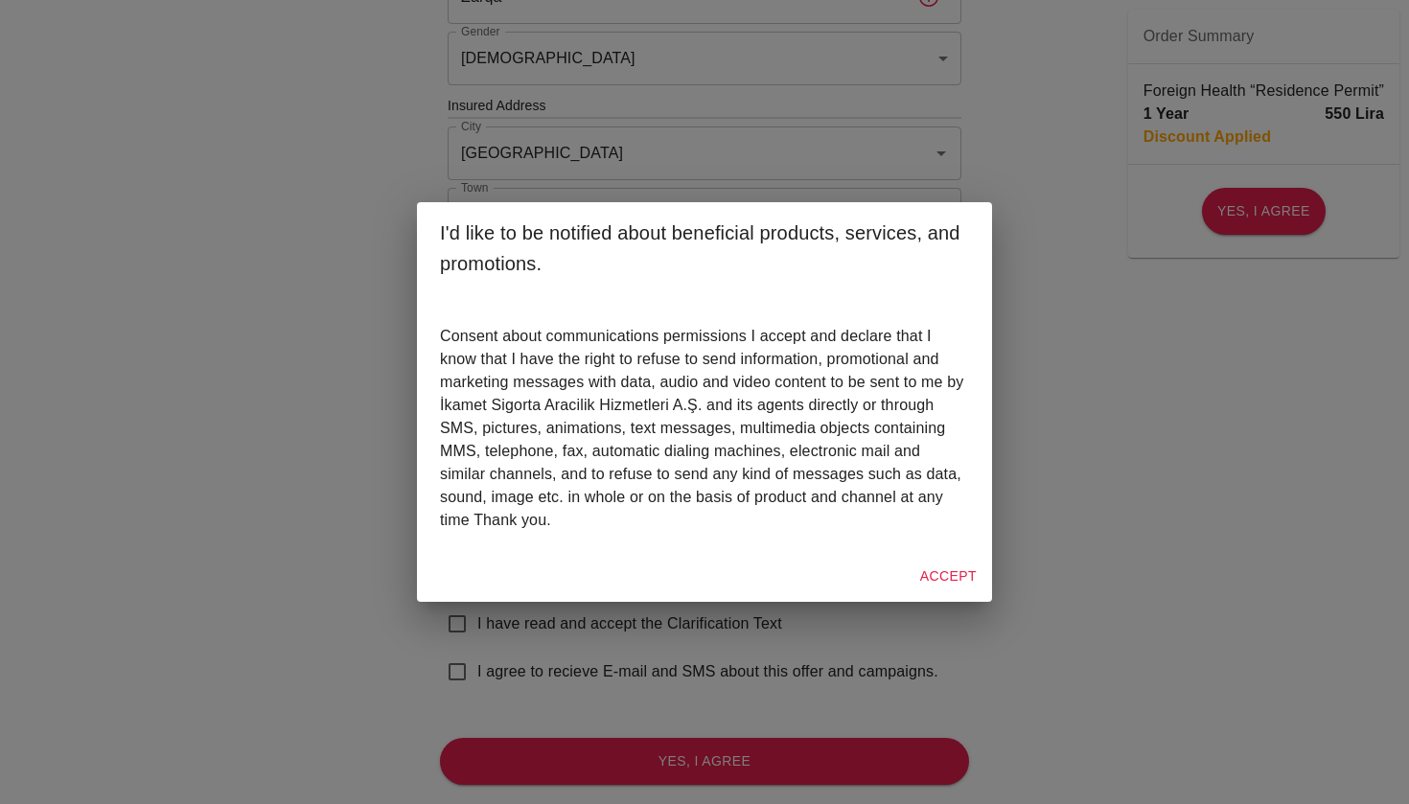
click at [961, 569] on button "Accept" at bounding box center [949, 576] width 72 height 35
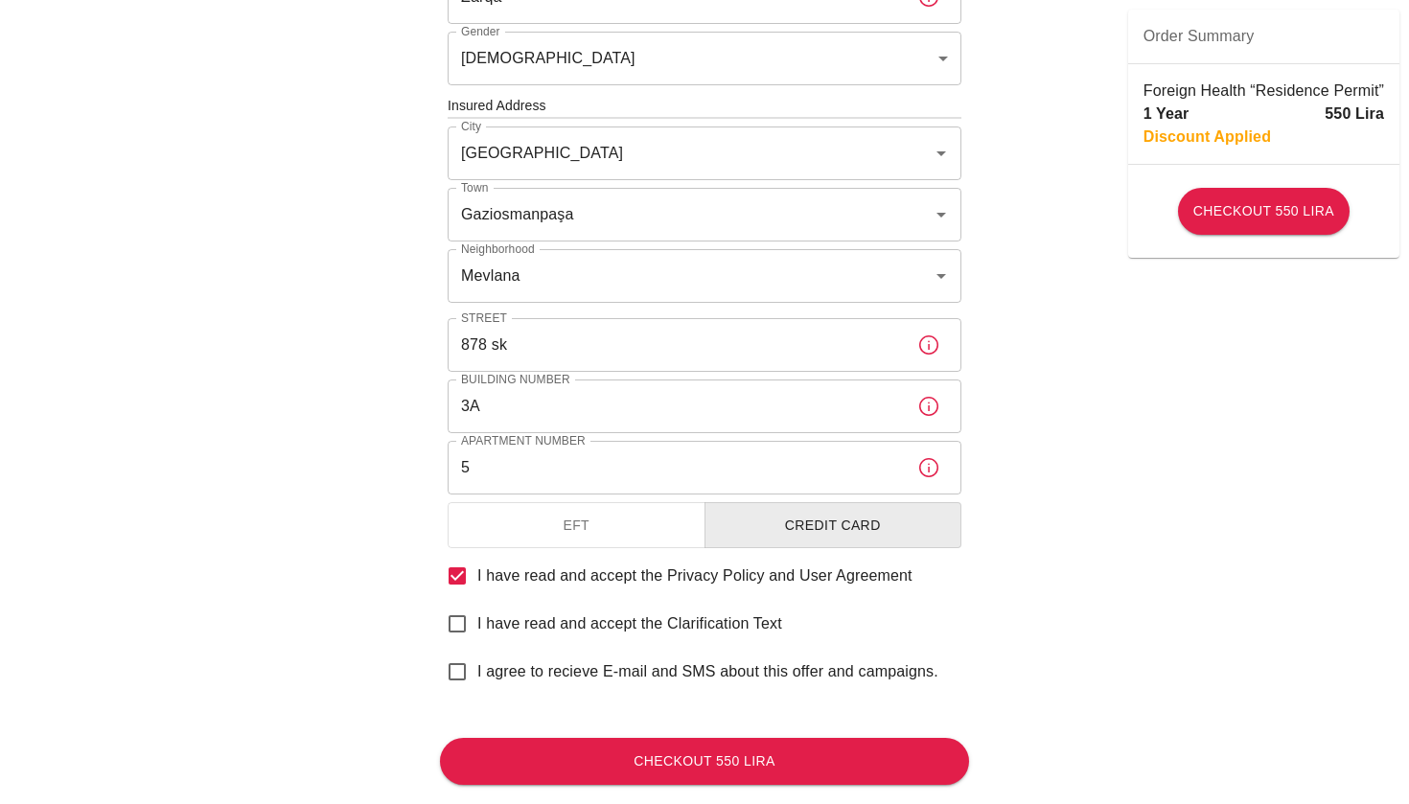
click at [498, 631] on span "I have read and accept the Clarification Text" at bounding box center [629, 624] width 305 height 23
click at [477, 631] on input "I have read and accept the Clarification Text" at bounding box center [457, 624] width 40 height 40
checkbox input "true"
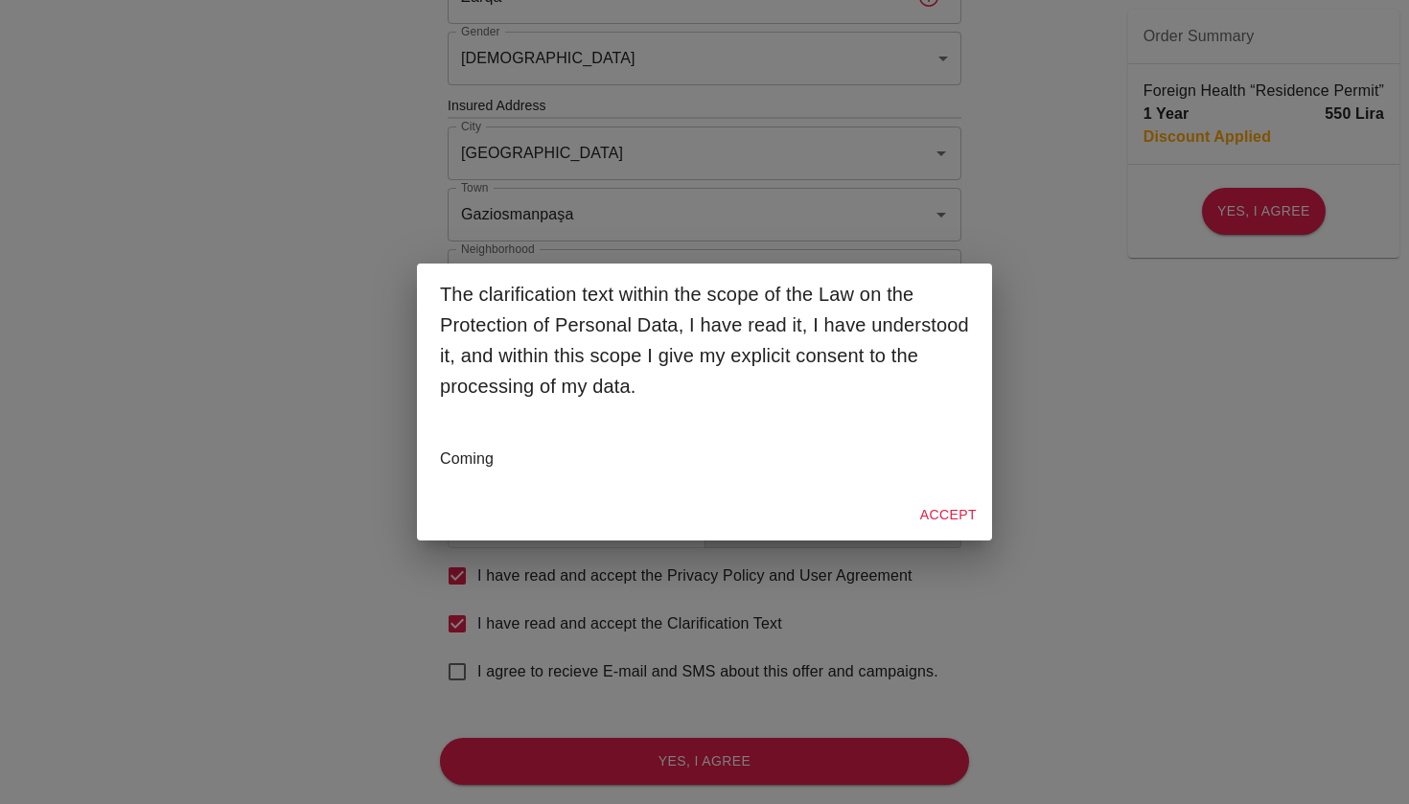
click at [960, 517] on button "Accept" at bounding box center [949, 515] width 72 height 35
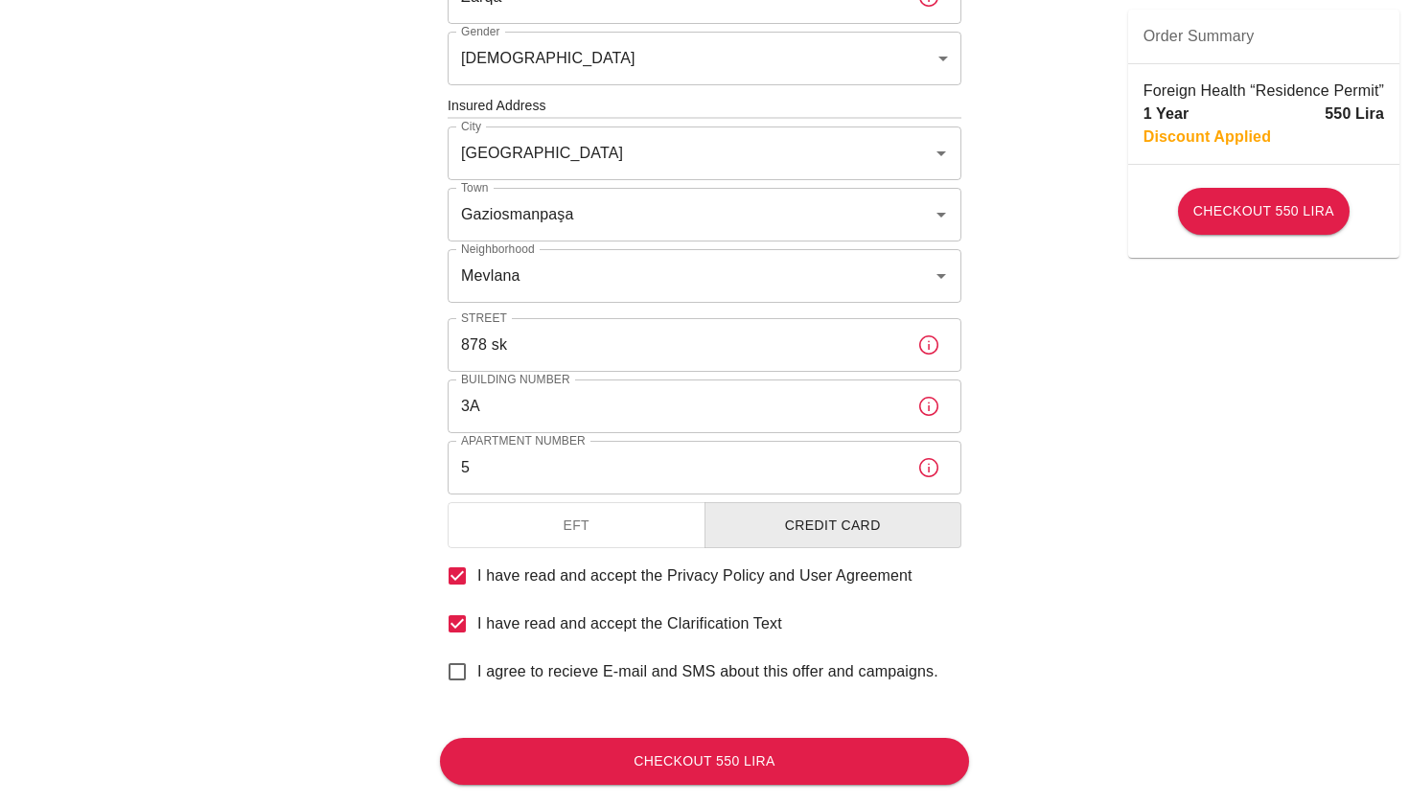
click at [530, 684] on label "I agree to recieve E-mail and SMS about this offer and campaigns." at bounding box center [687, 672] width 501 height 40
click at [477, 684] on input "I agree to recieve E-mail and SMS about this offer and campaigns." at bounding box center [457, 672] width 40 height 40
checkbox input "true"
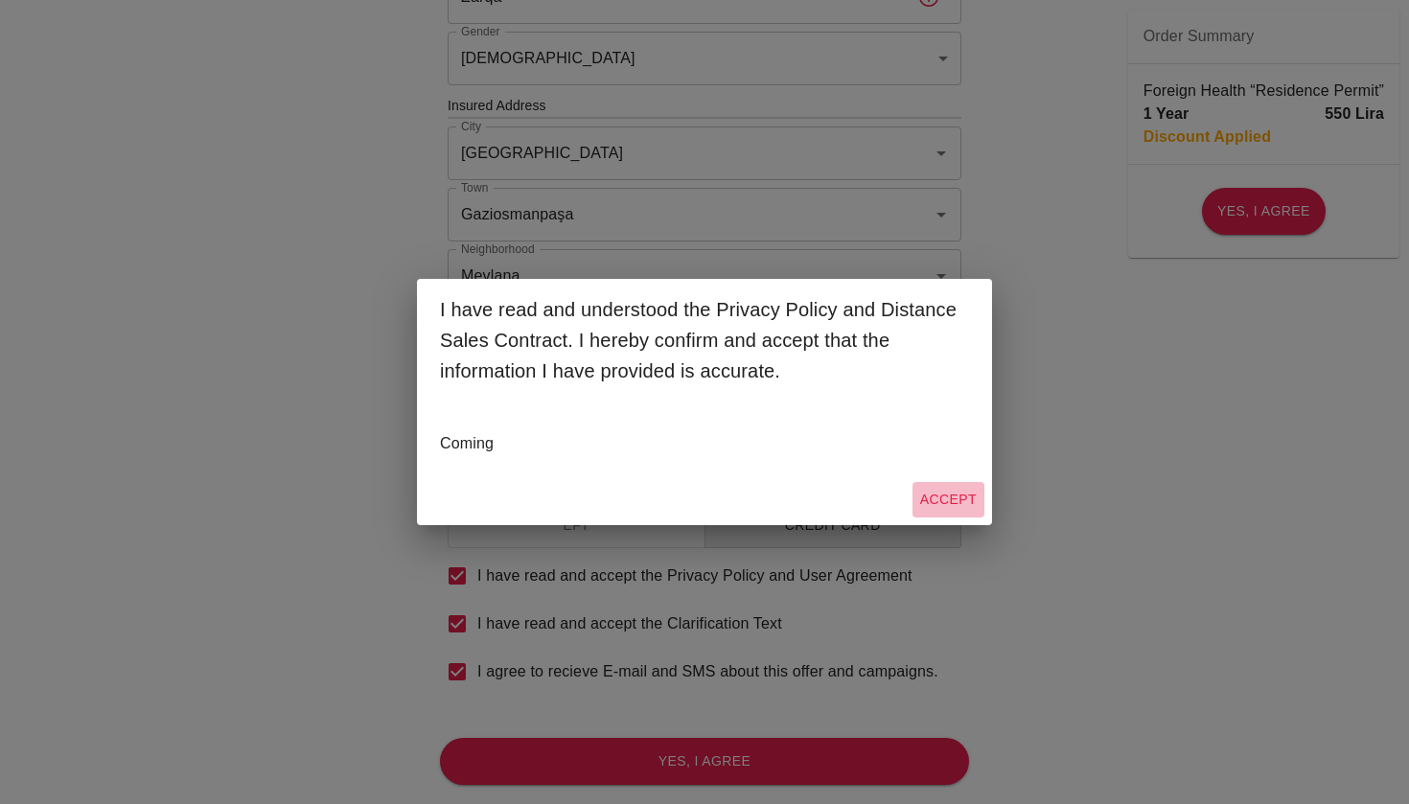
click at [960, 501] on button "Accept" at bounding box center [949, 499] width 72 height 35
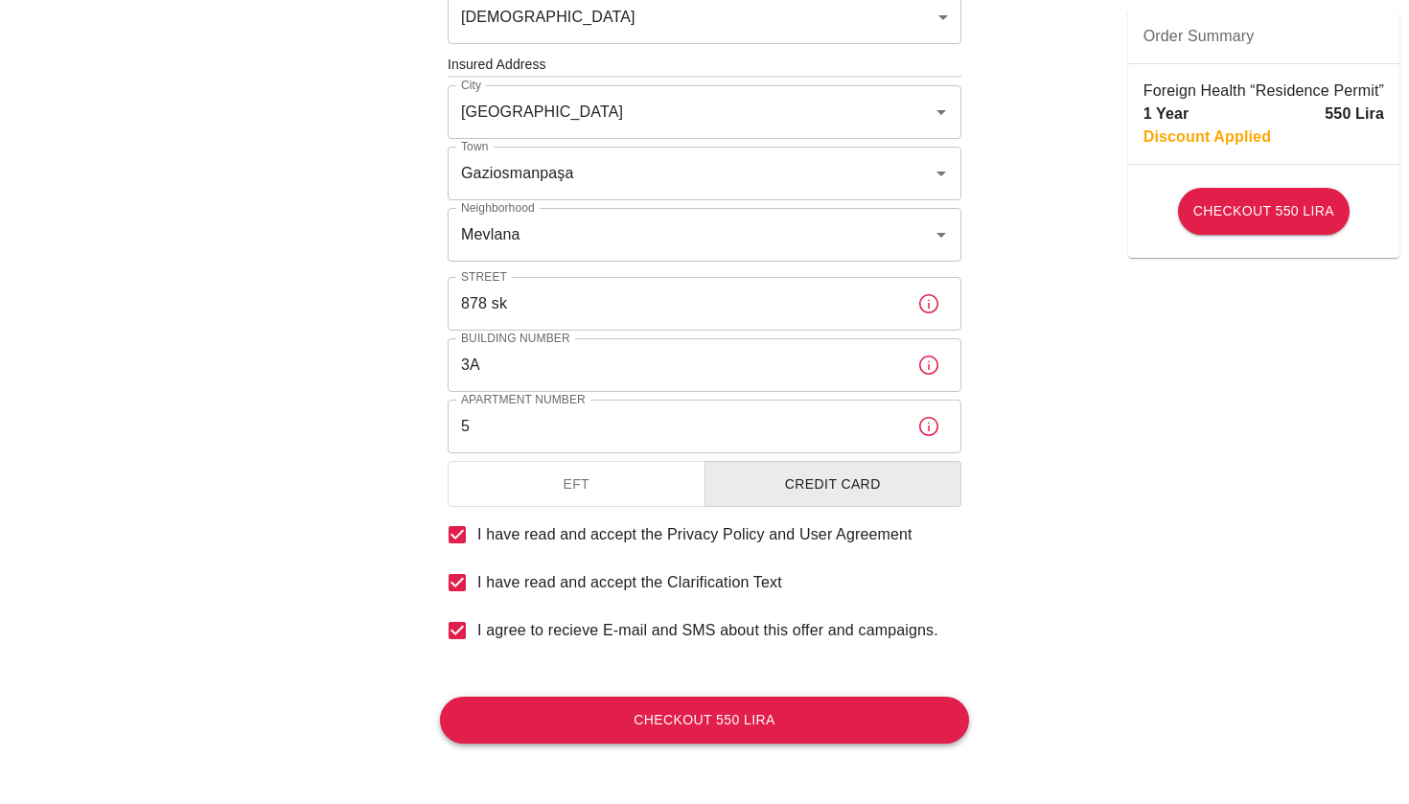
scroll to position [679, 0]
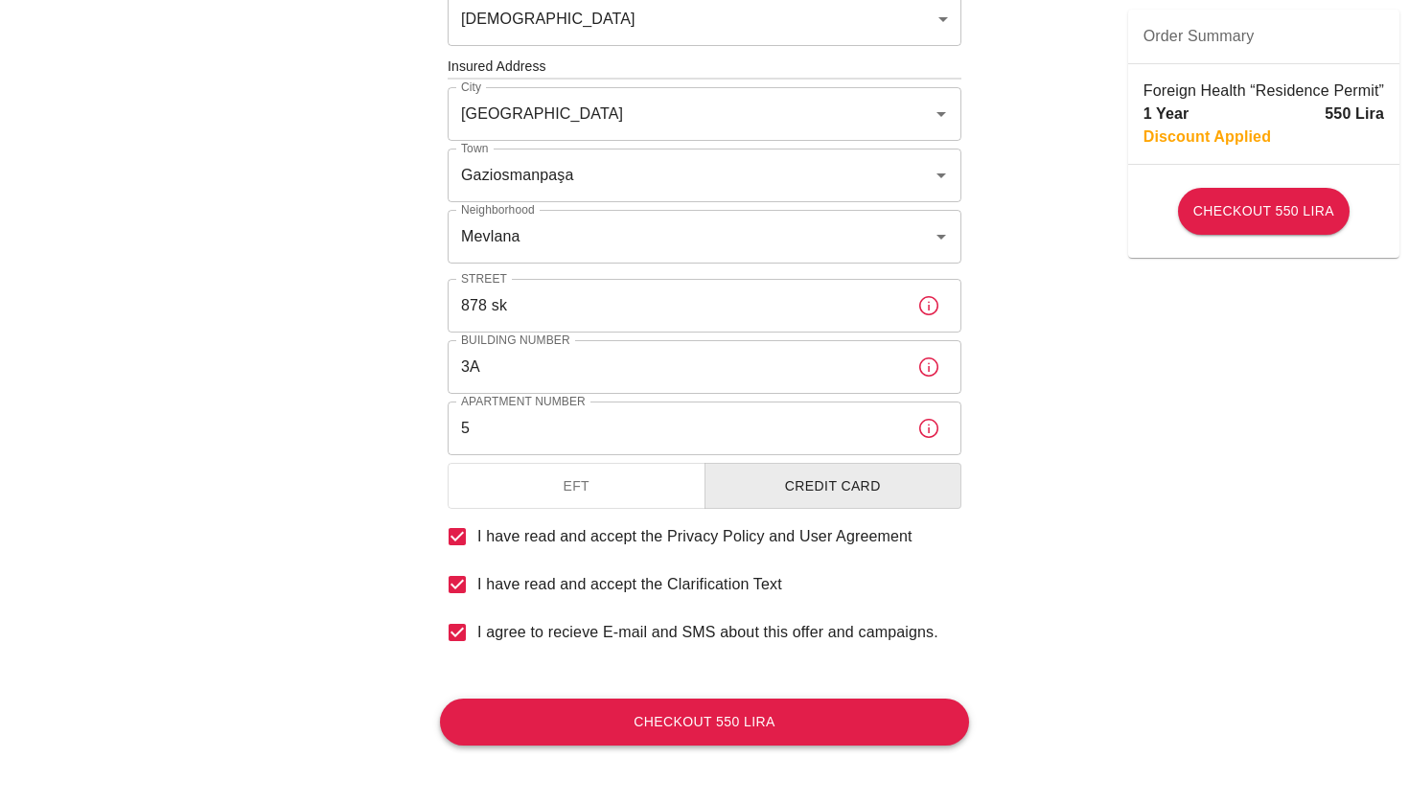
click at [786, 706] on button "Checkout 550 Lira" at bounding box center [704, 722] width 529 height 47
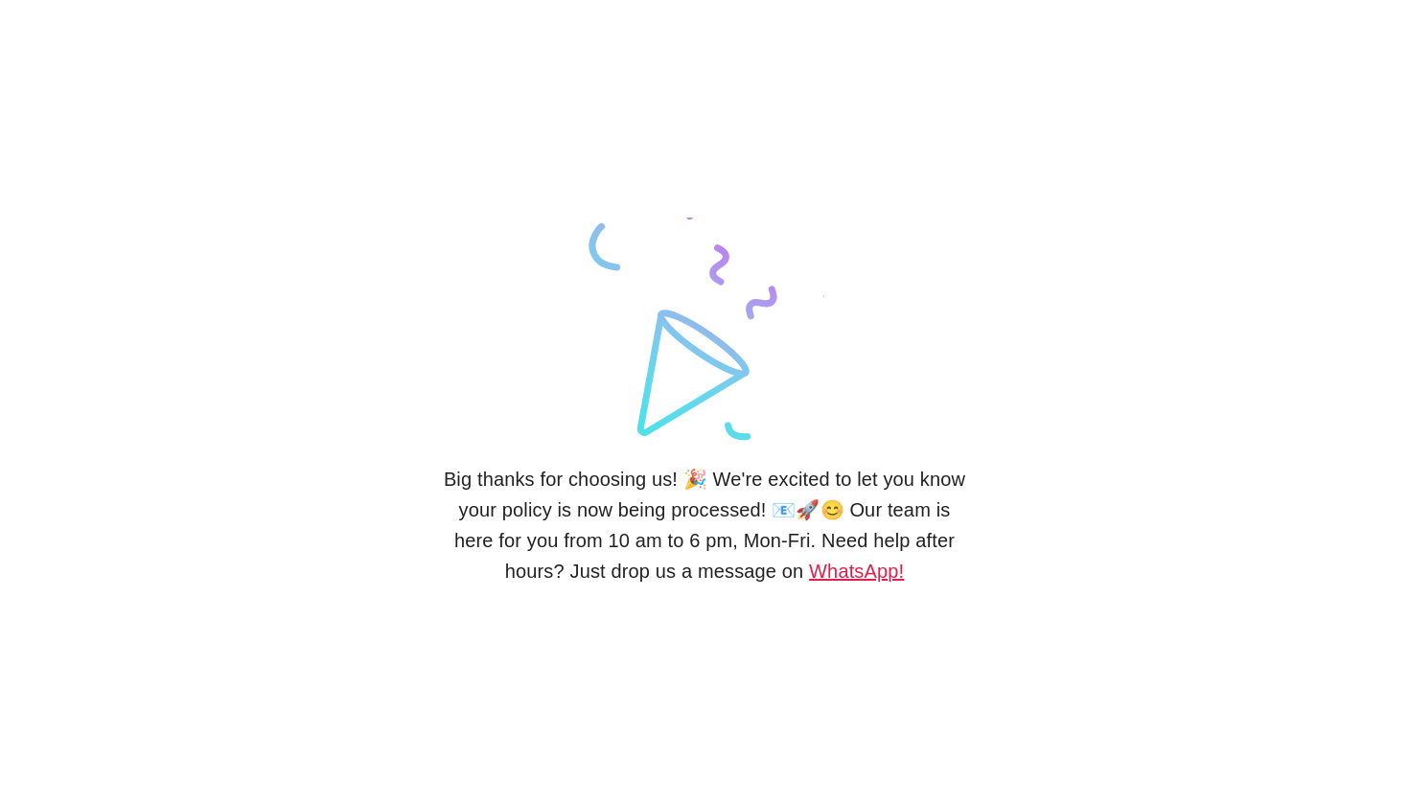
click at [856, 562] on link "WhatsApp!" at bounding box center [856, 571] width 95 height 21
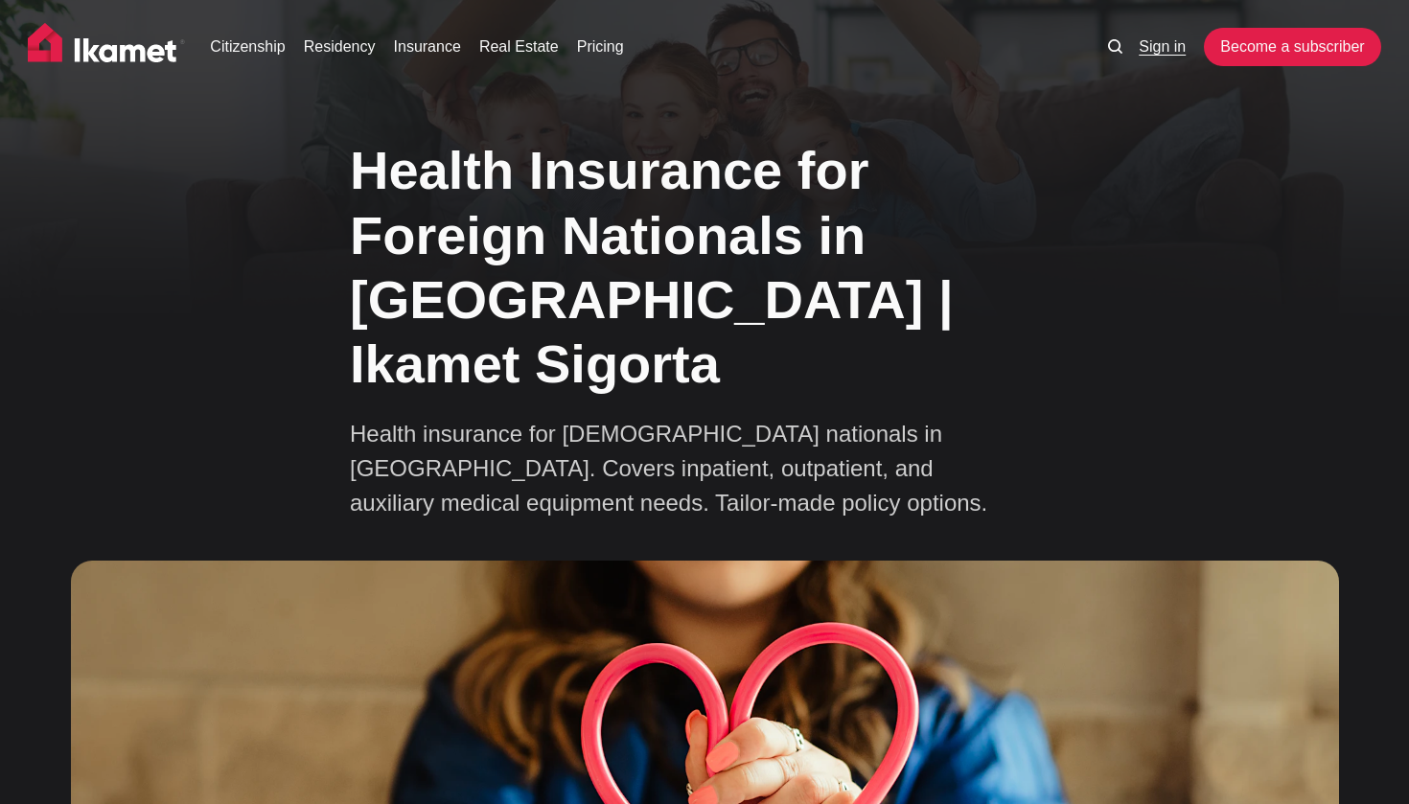
click at [1145, 50] on link "Sign in" at bounding box center [1162, 46] width 47 height 23
click at [1162, 45] on link "Sign in" at bounding box center [1162, 46] width 47 height 23
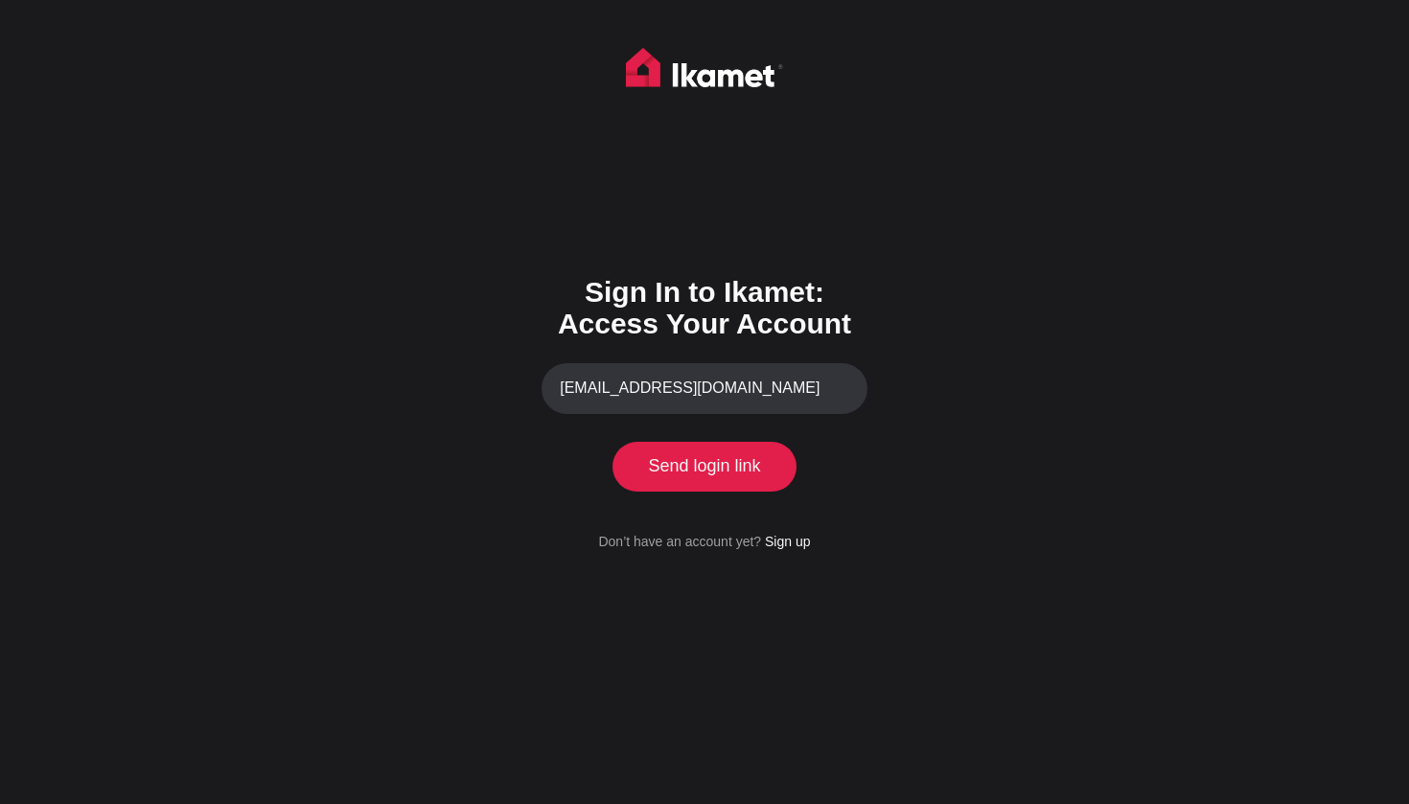
type input "hamzayahiasal@gmail.com"
click at [739, 460] on button "Send login link" at bounding box center [704, 467] width 174 height 50
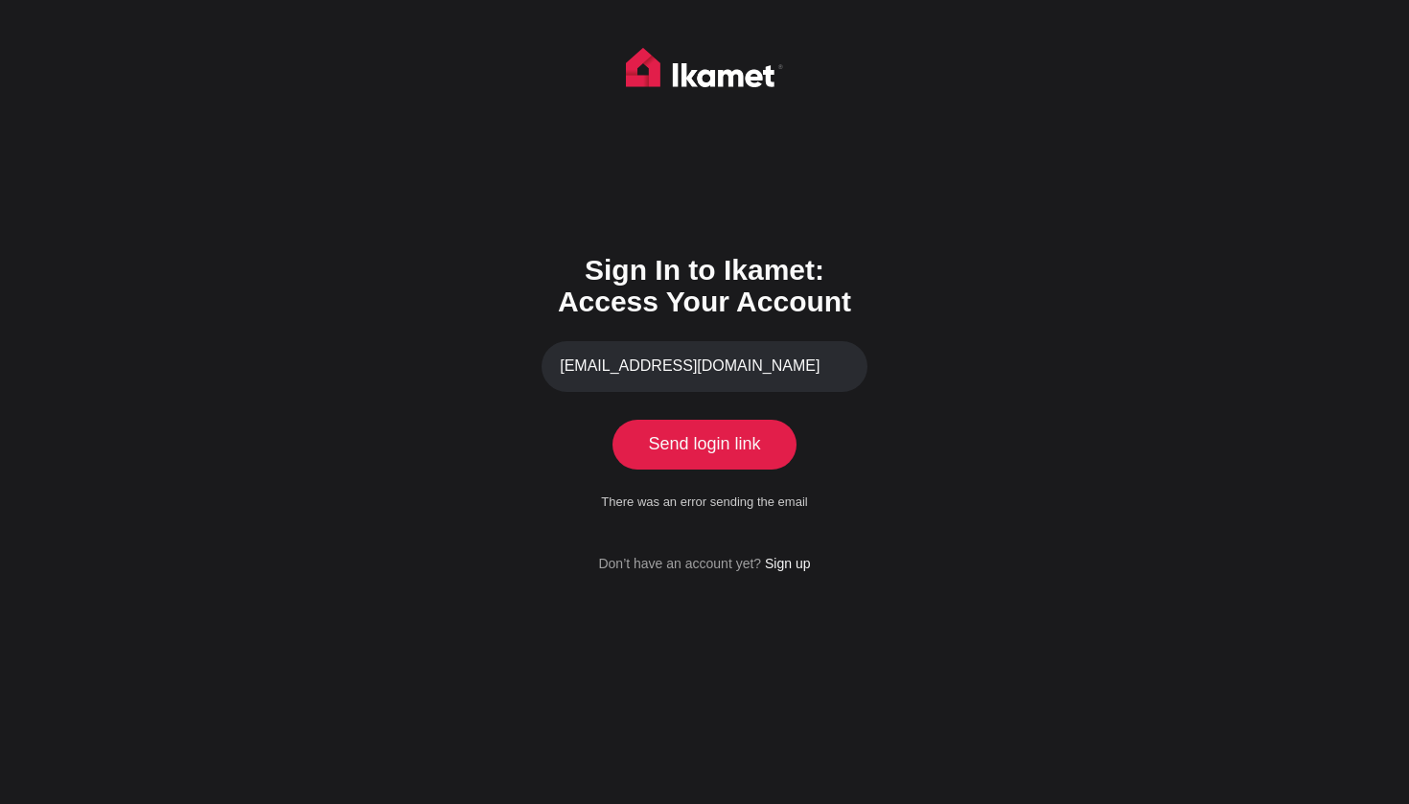
click at [706, 465] on button "Send login link" at bounding box center [704, 445] width 174 height 50
click at [787, 562] on link "Sign up" at bounding box center [787, 563] width 45 height 15
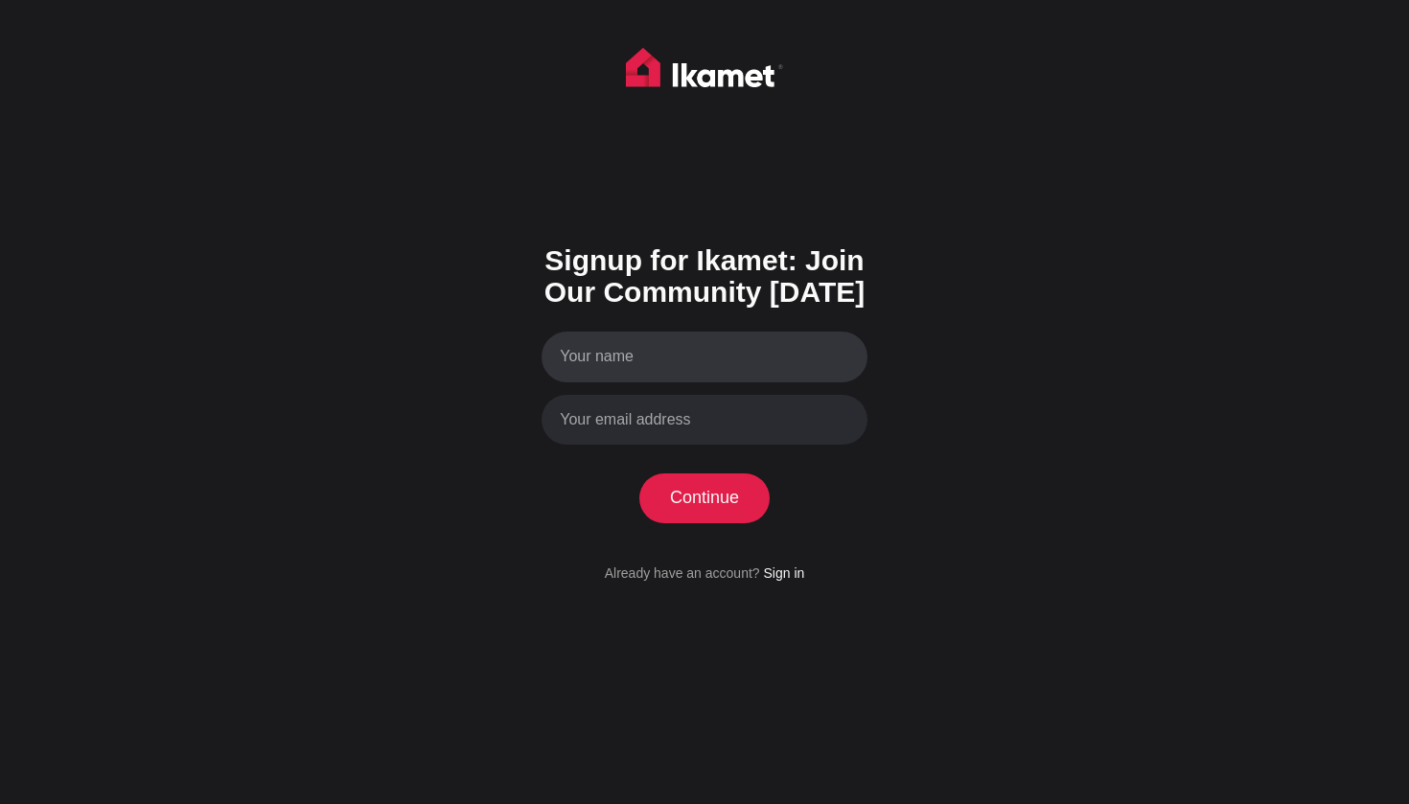
click at [722, 363] on input "Your name" at bounding box center [705, 357] width 326 height 51
type input "[PERSON_NAME]"
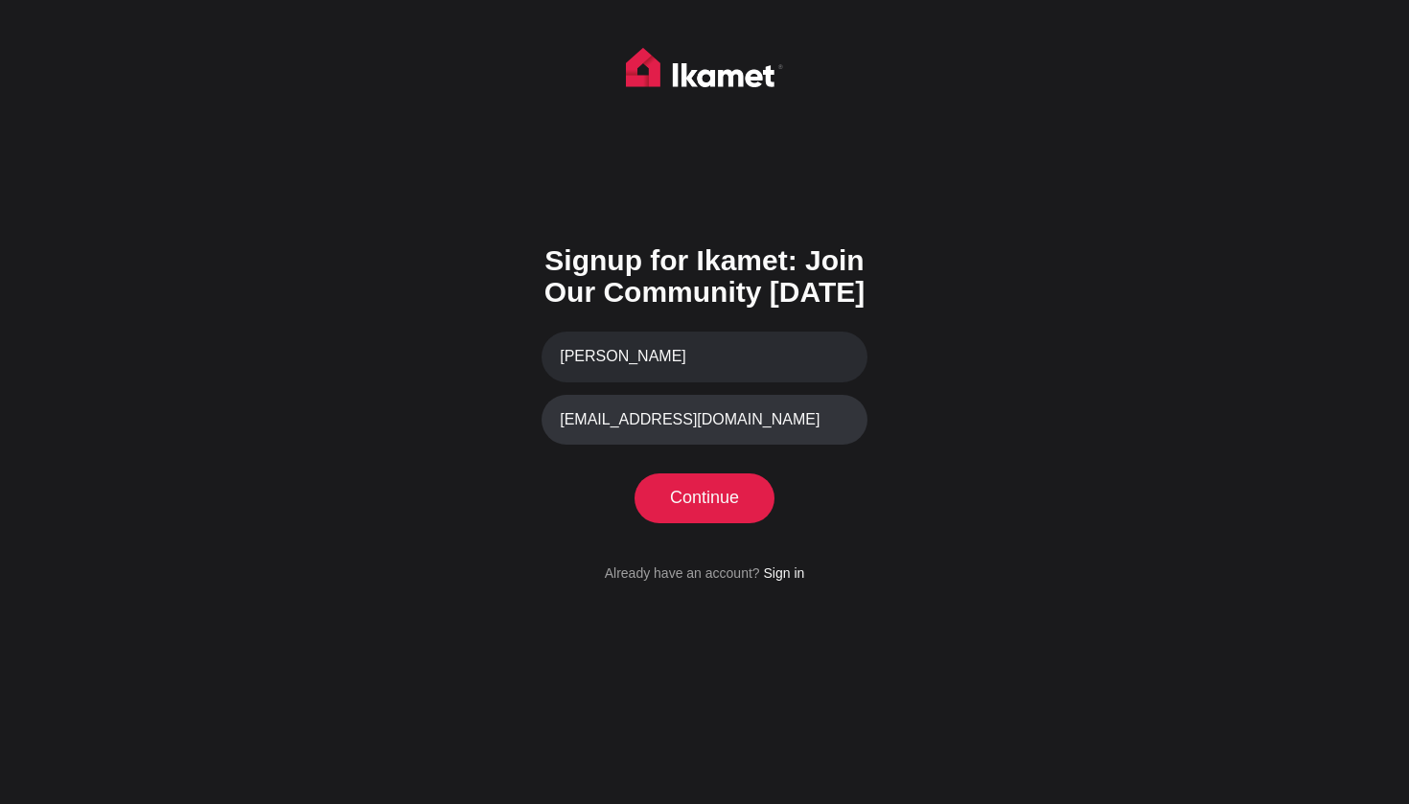
type input "[EMAIL_ADDRESS][DOMAIN_NAME]"
click at [701, 518] on button "Continue" at bounding box center [704, 499] width 131 height 50
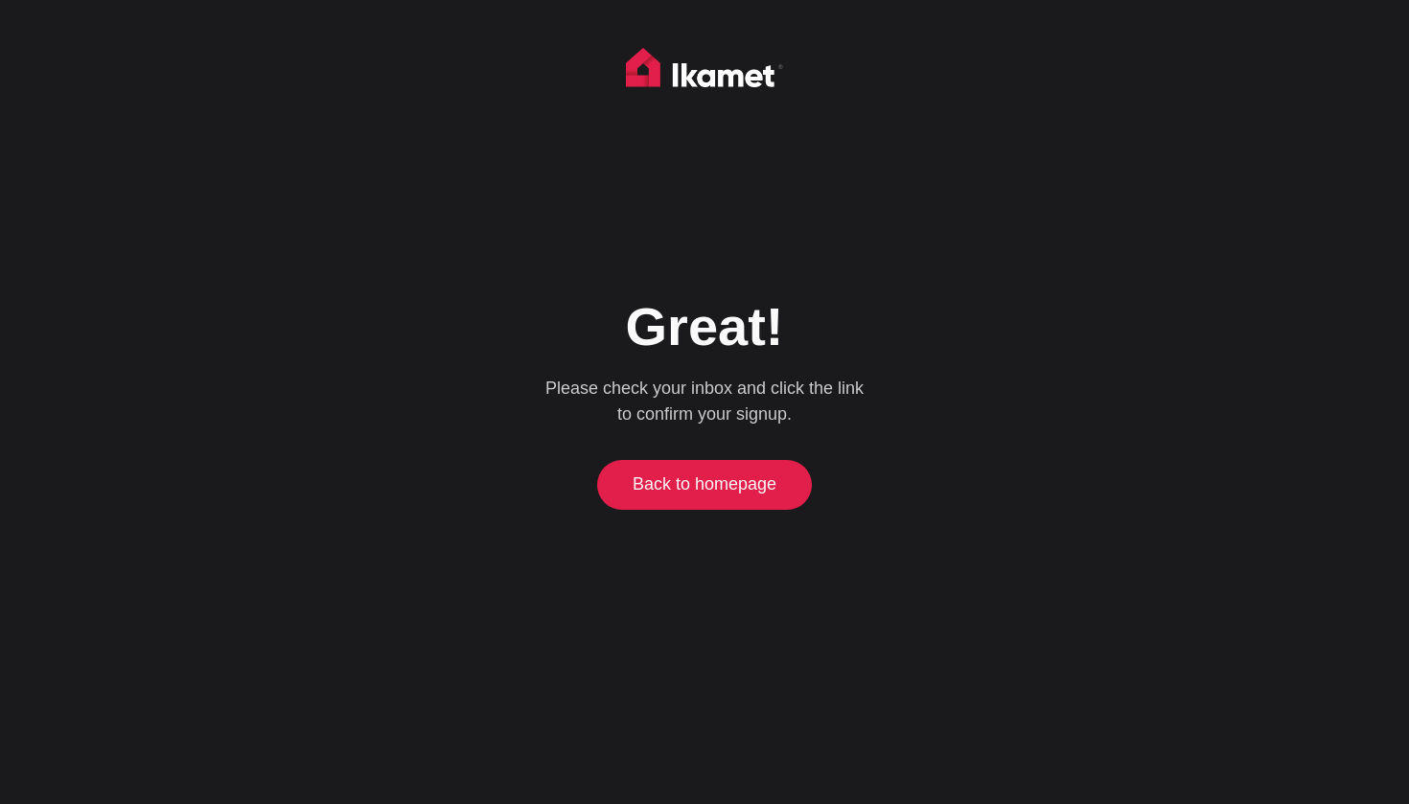
click at [694, 500] on link "Back to homepage" at bounding box center [705, 485] width 206 height 50
